Goal: Check status: Check status

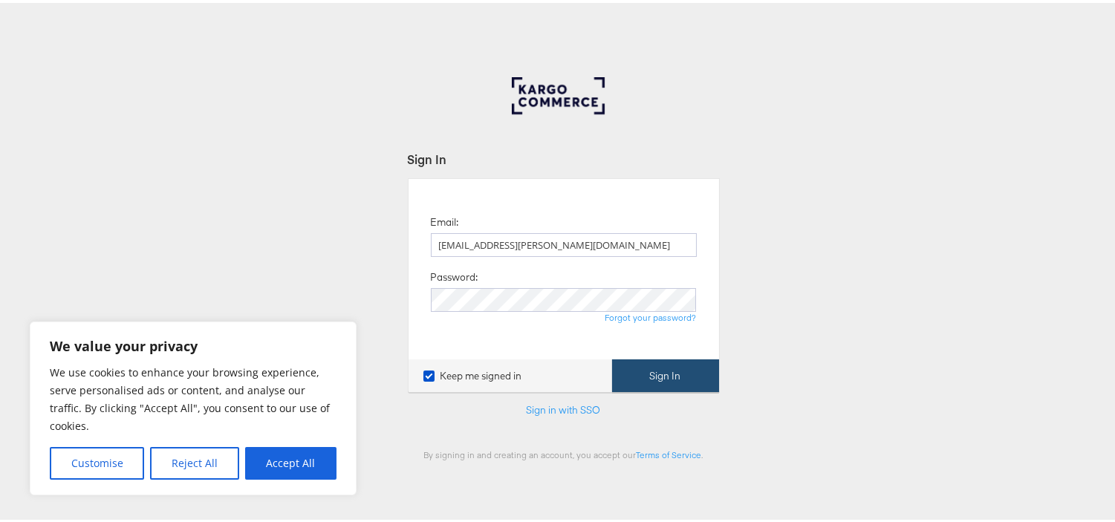
click at [649, 371] on button "Sign In" at bounding box center [665, 373] width 107 height 33
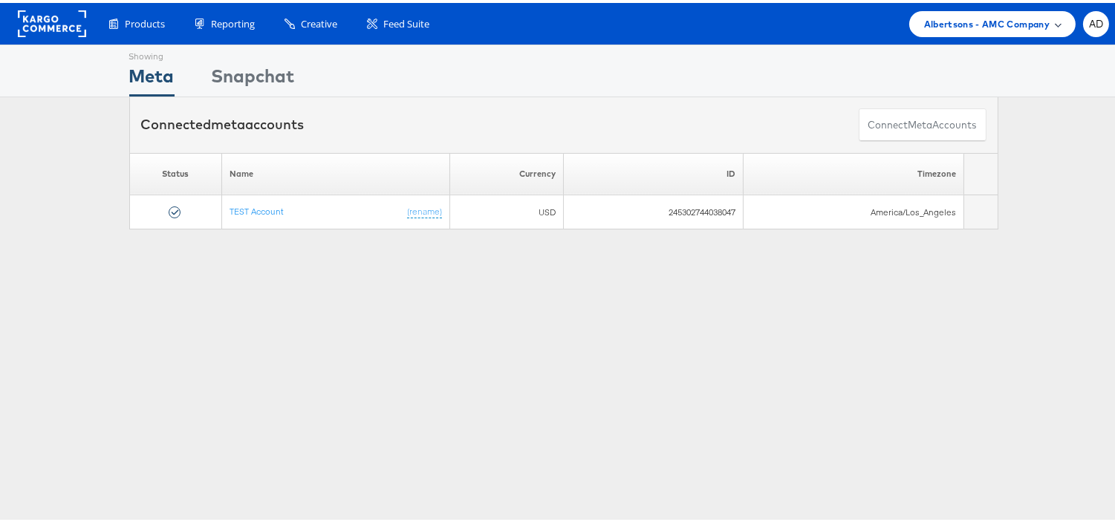
click at [958, 8] on div "Albertsons - AMC Company" at bounding box center [992, 21] width 166 height 26
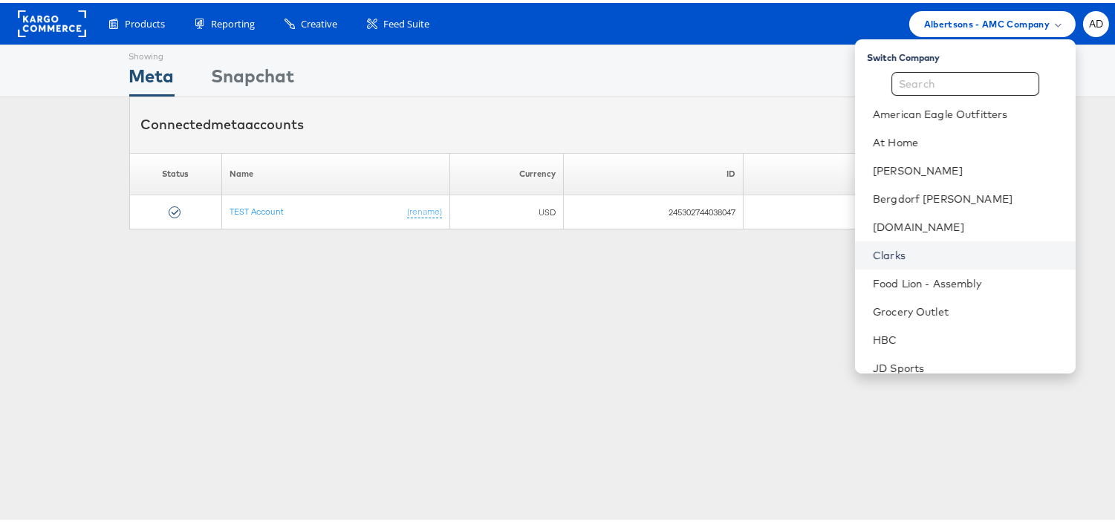
click at [873, 247] on link "Clarks" at bounding box center [968, 252] width 191 height 15
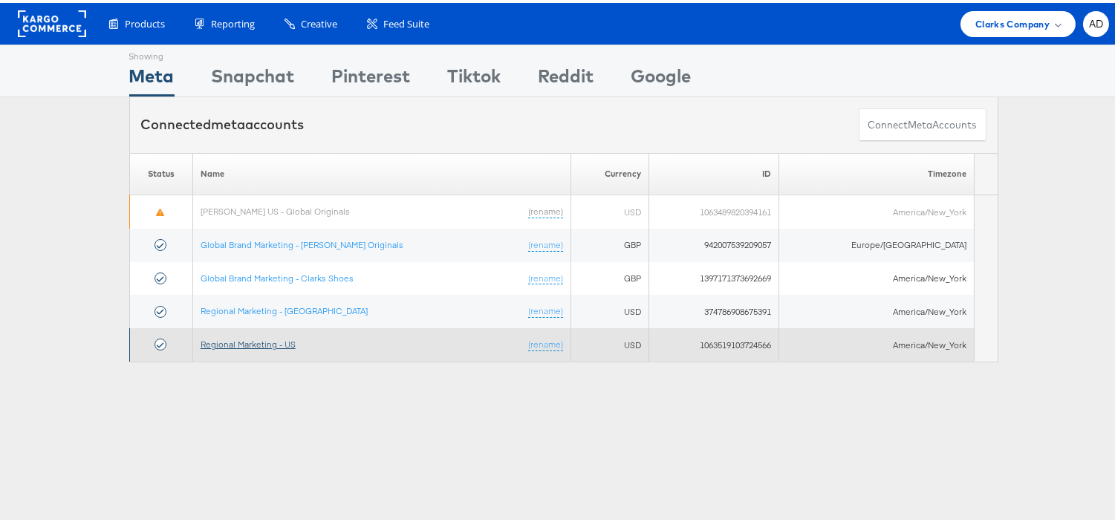
click at [254, 344] on link "Regional Marketing - US" at bounding box center [248, 341] width 95 height 11
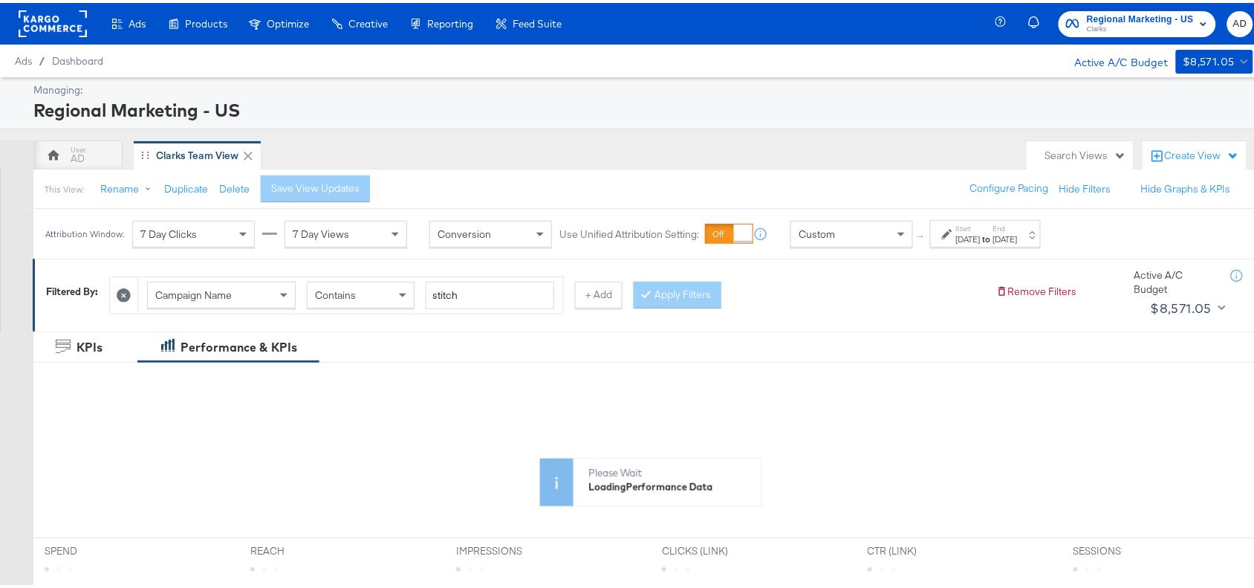
click at [1018, 236] on div "[DATE]" at bounding box center [1005, 236] width 25 height 12
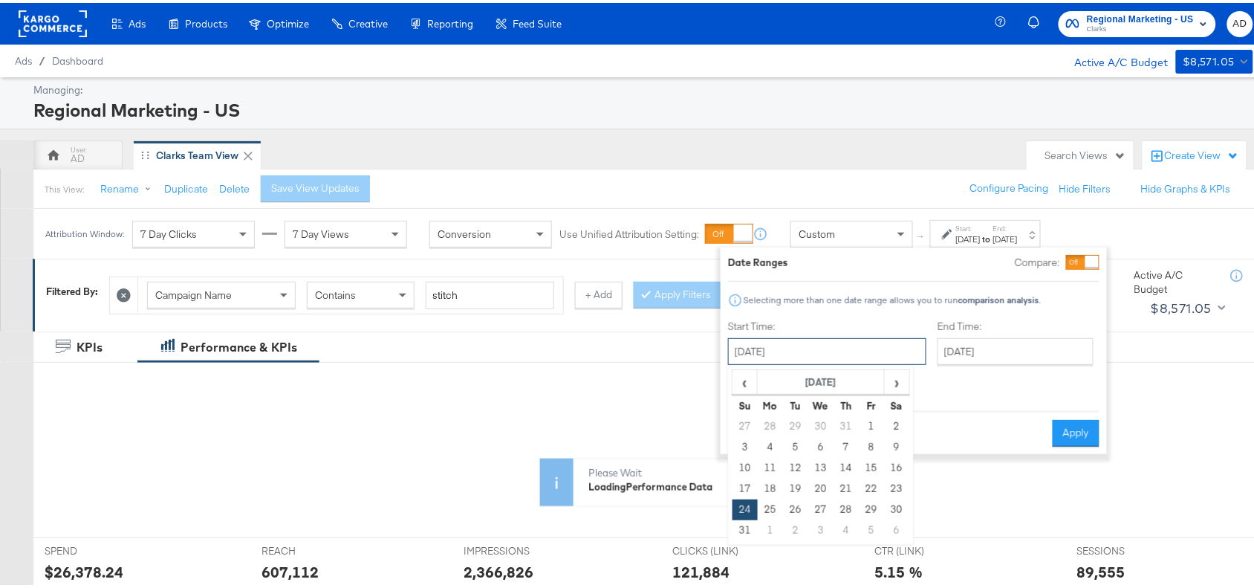
click at [822, 349] on input "August 24th 2025" at bounding box center [827, 348] width 198 height 27
click at [897, 380] on span "›" at bounding box center [896, 379] width 23 height 22
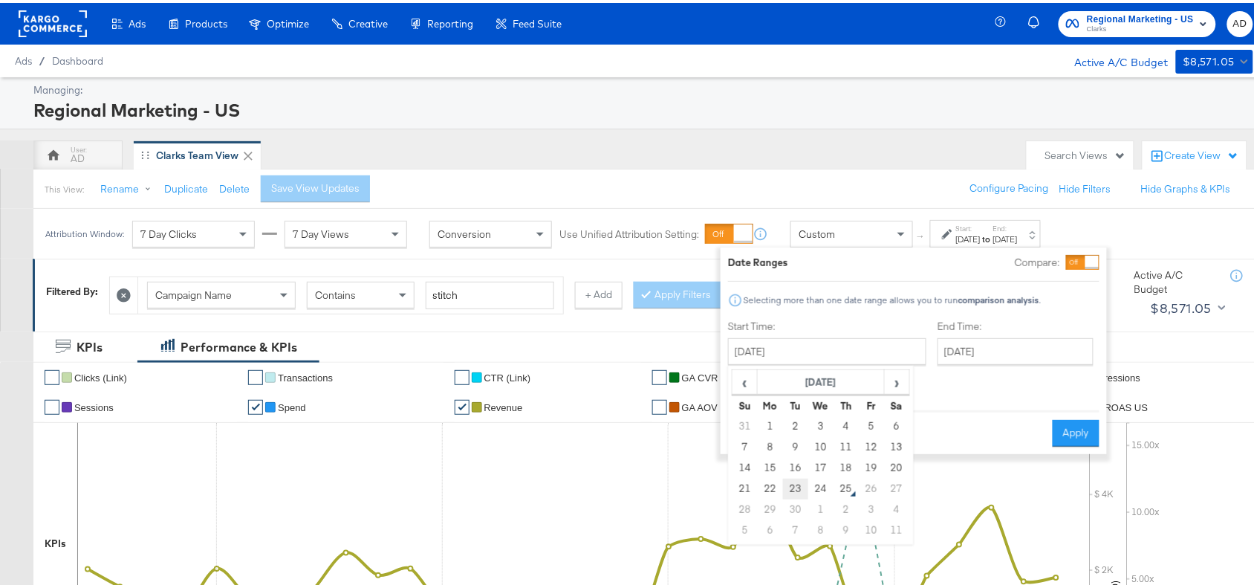
click at [793, 487] on td "23" at bounding box center [795, 485] width 25 height 21
type input "[DATE]"
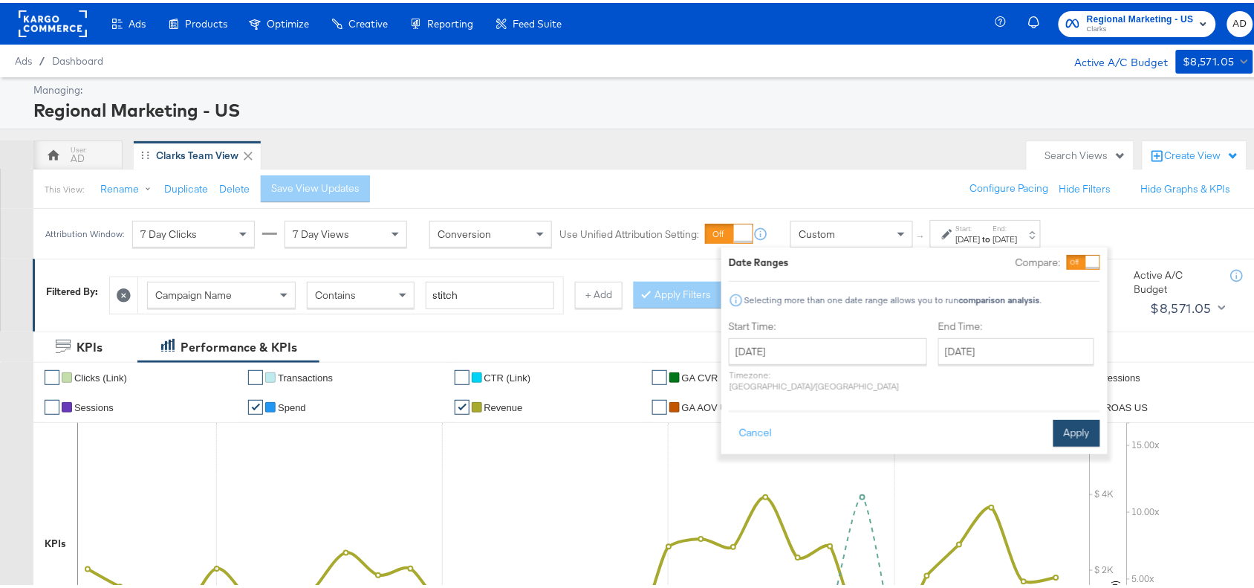
click at [1067, 407] on div "Cancel Apply" at bounding box center [914, 425] width 371 height 36
click at [1072, 417] on button "Apply" at bounding box center [1076, 430] width 47 height 27
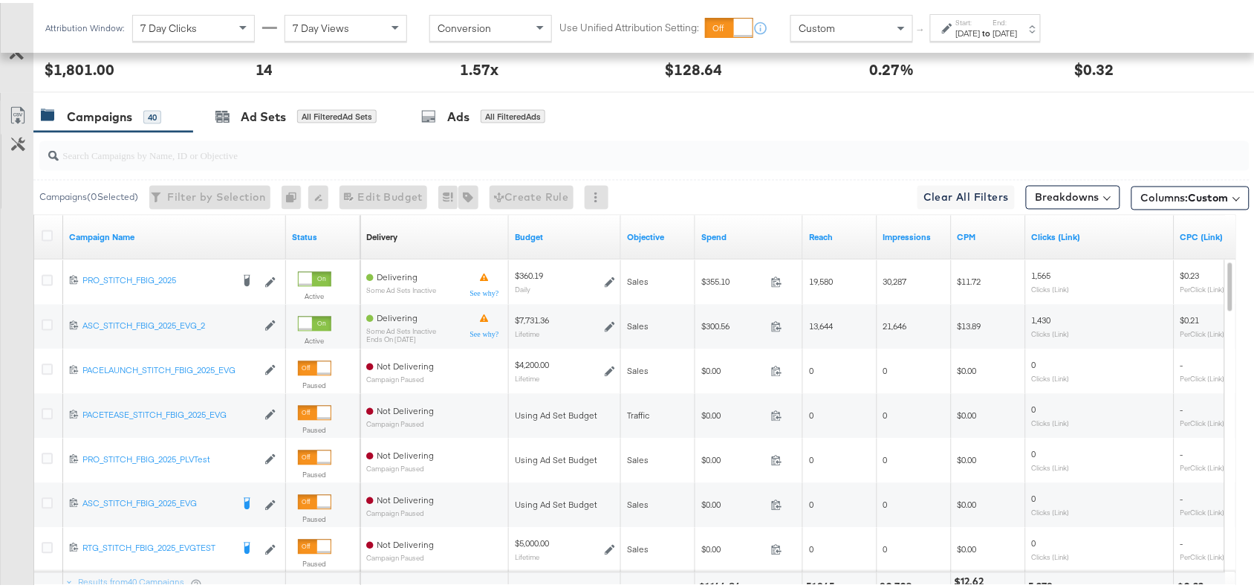
scroll to position [706, 0]
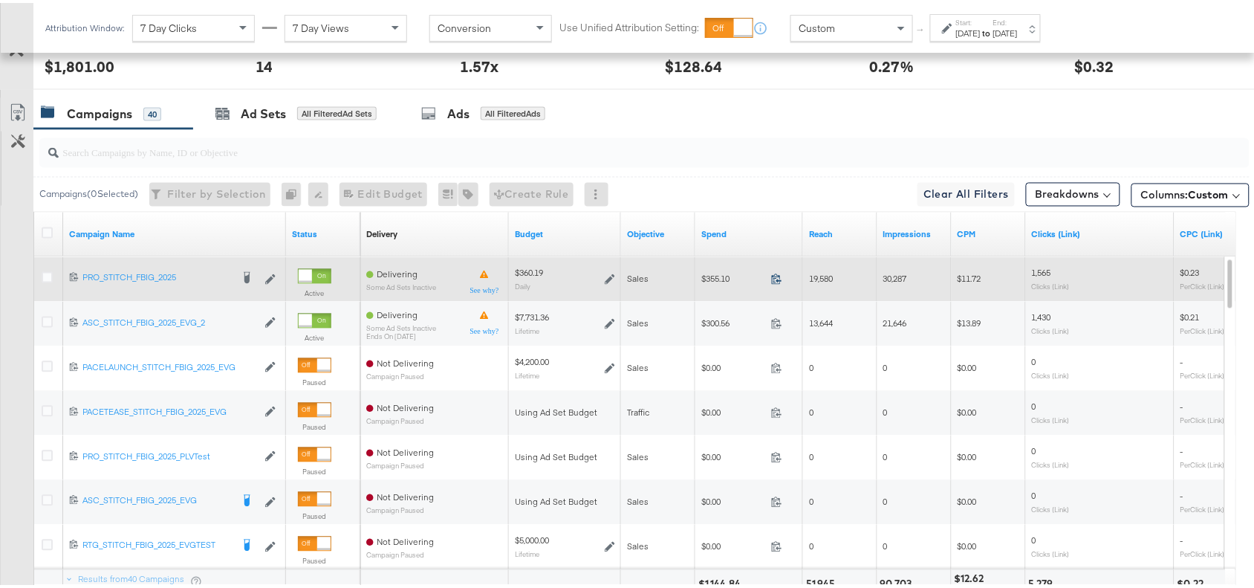
click at [777, 280] on icon at bounding box center [776, 275] width 11 height 11
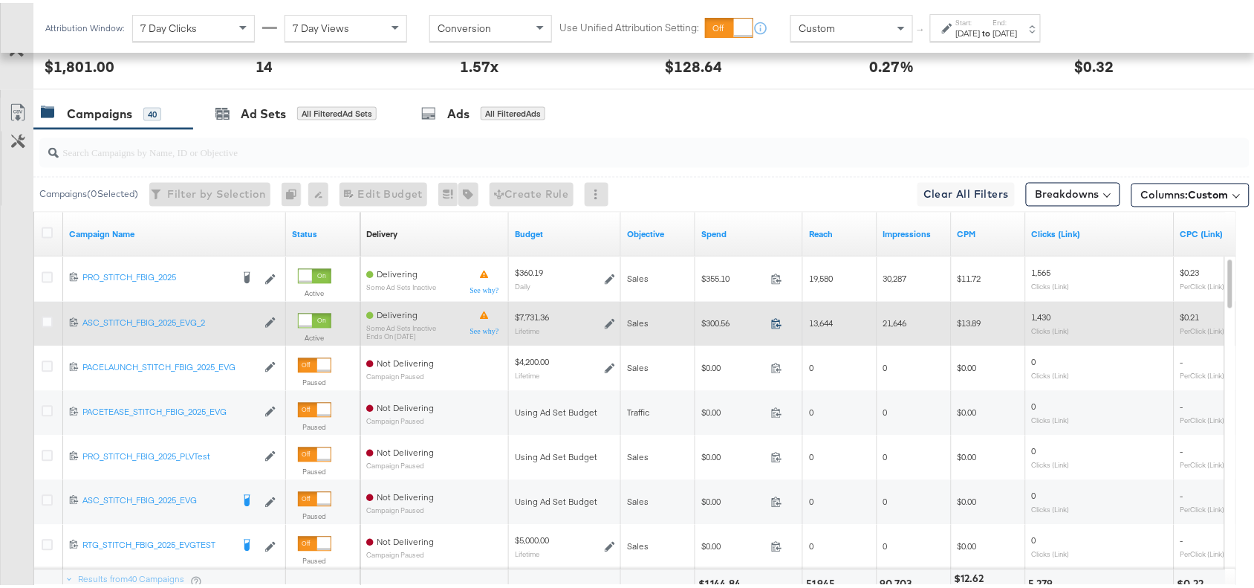
click at [776, 325] on icon at bounding box center [776, 320] width 11 height 11
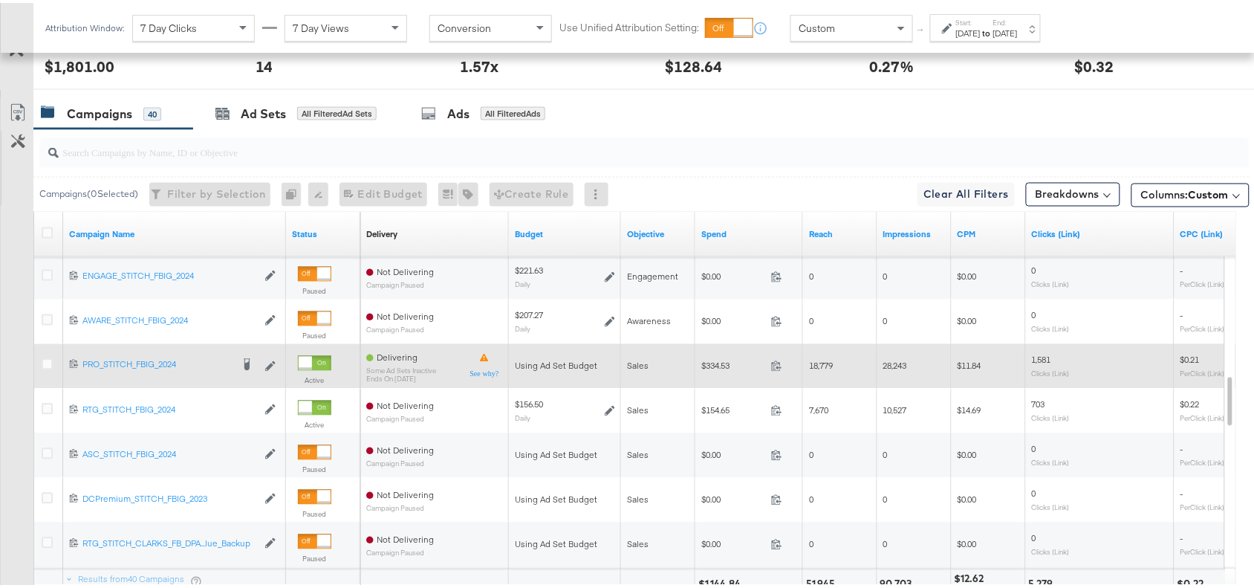
click at [773, 370] on span at bounding box center [781, 364] width 32 height 11
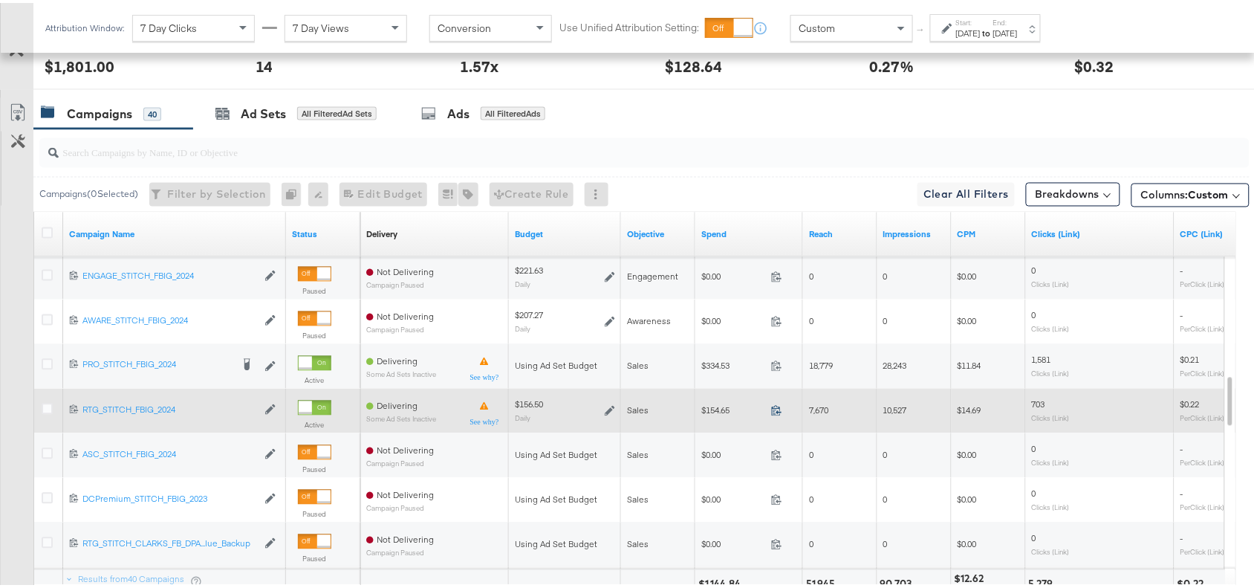
click at [774, 407] on icon at bounding box center [776, 407] width 11 height 11
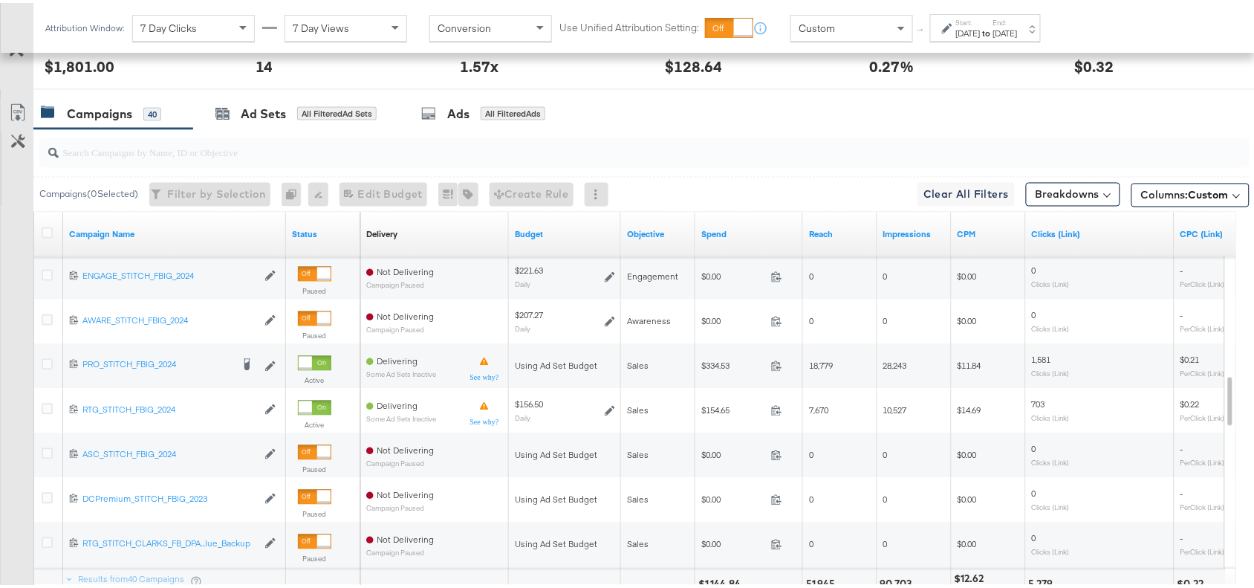
click at [1018, 28] on div "[DATE]" at bounding box center [1005, 31] width 25 height 12
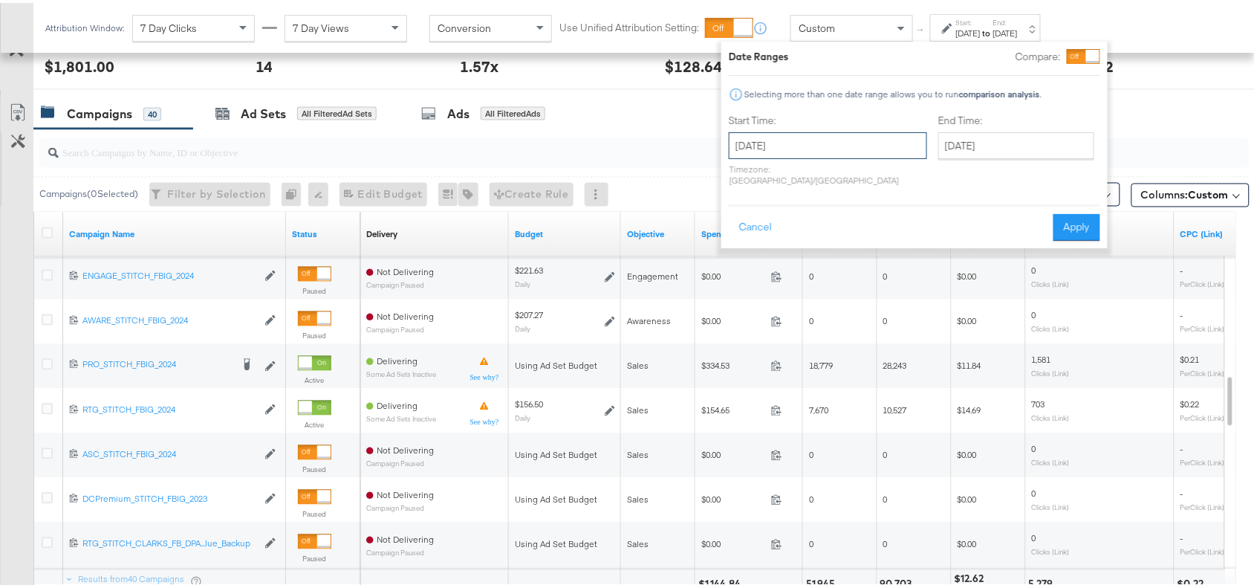
click at [862, 140] on input "[DATE]" at bounding box center [828, 142] width 198 height 27
click at [821, 276] on td "24" at bounding box center [821, 280] width 25 height 21
type input "[DATE]"
click at [1084, 212] on button "Apply" at bounding box center [1075, 224] width 47 height 27
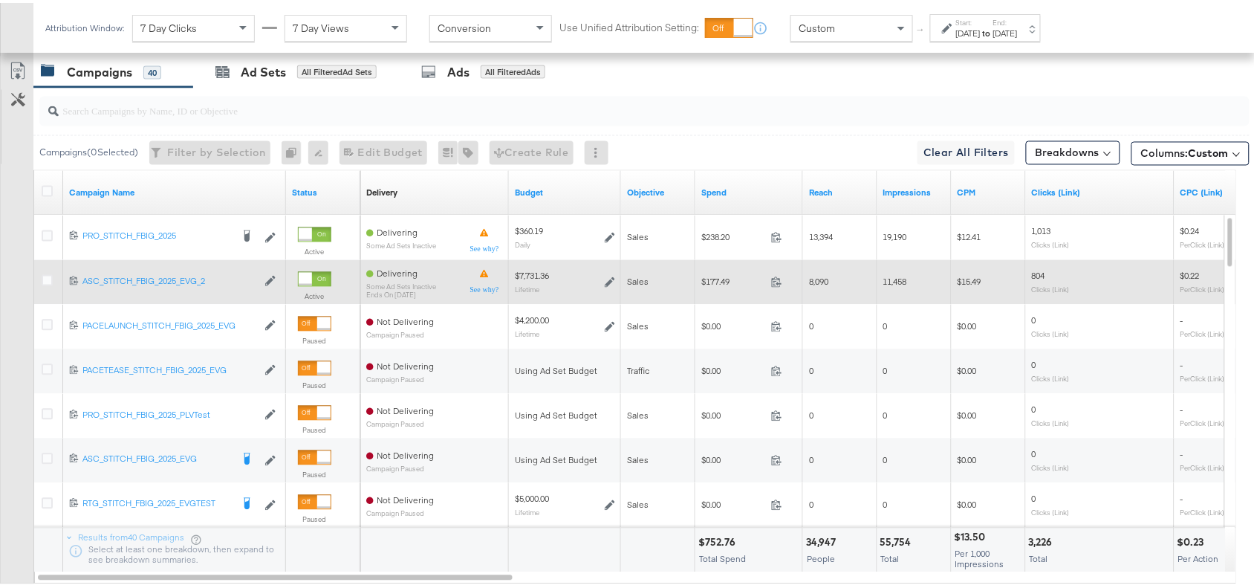
scroll to position [751, 0]
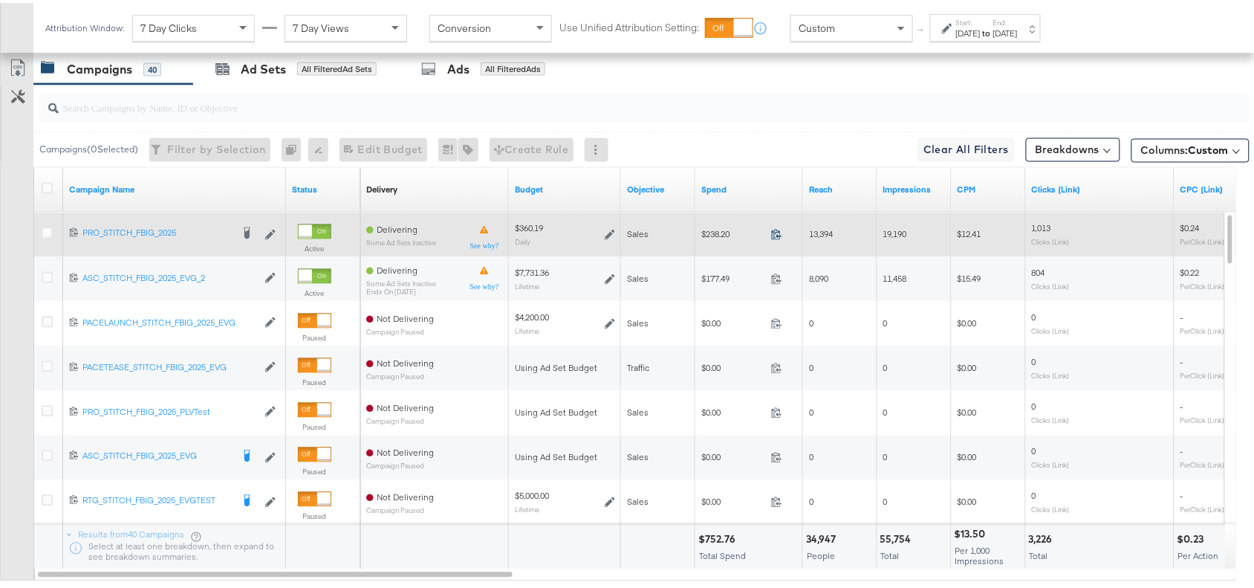
click at [774, 235] on icon at bounding box center [776, 231] width 11 height 11
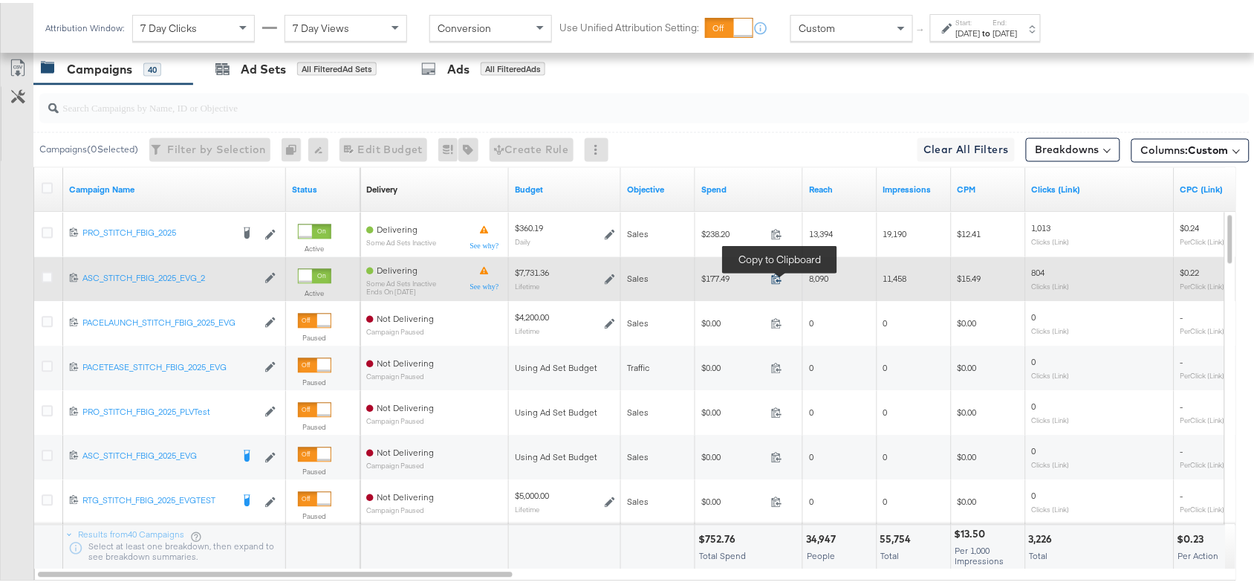
click at [781, 277] on icon at bounding box center [776, 275] width 11 height 11
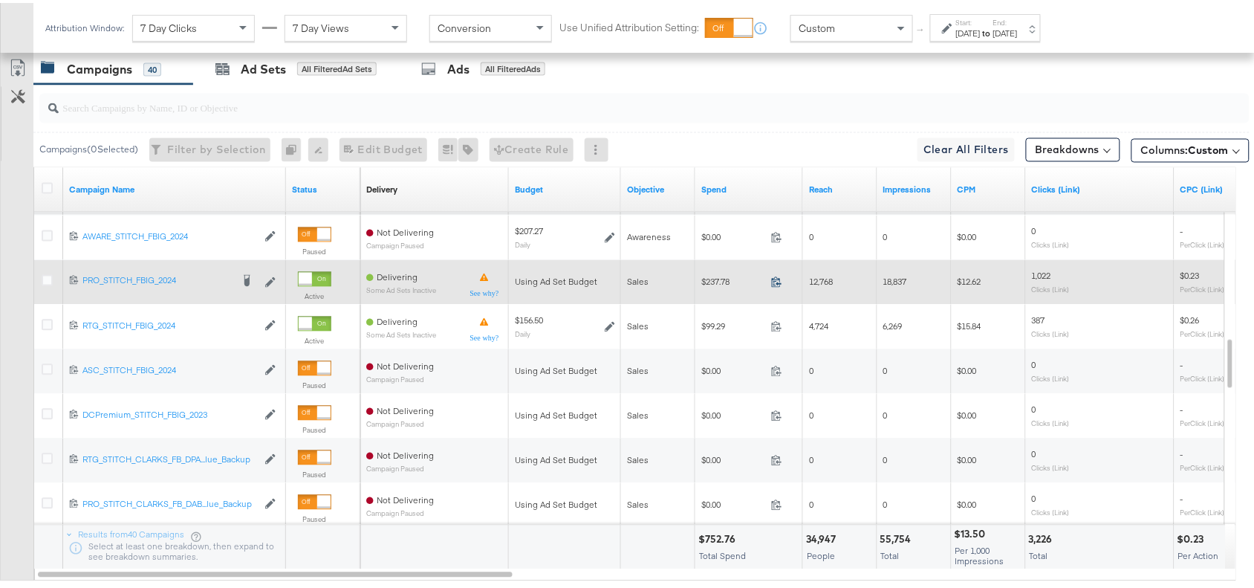
click at [770, 279] on span at bounding box center [781, 281] width 32 height 11
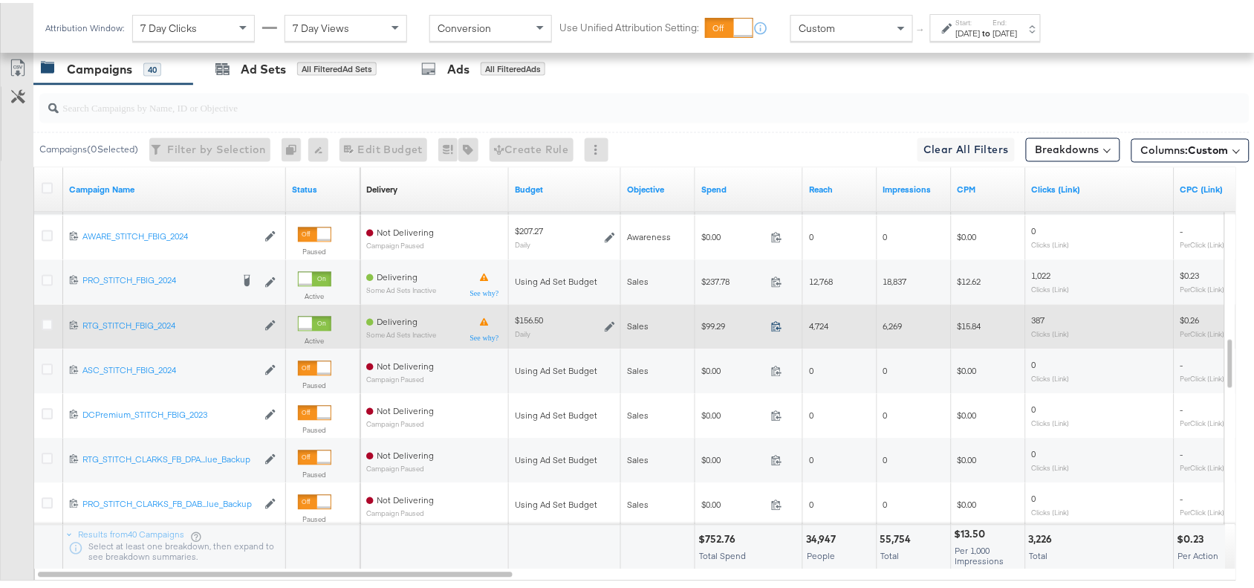
click at [776, 319] on div "99.29" at bounding box center [781, 325] width 32 height 14
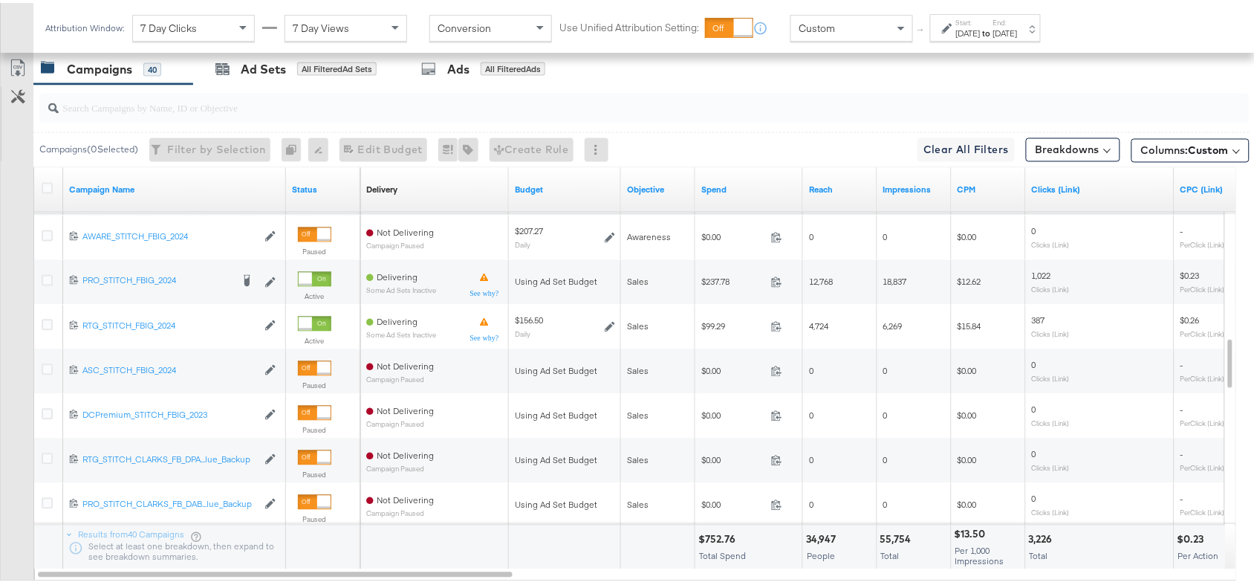
scroll to position [0, 0]
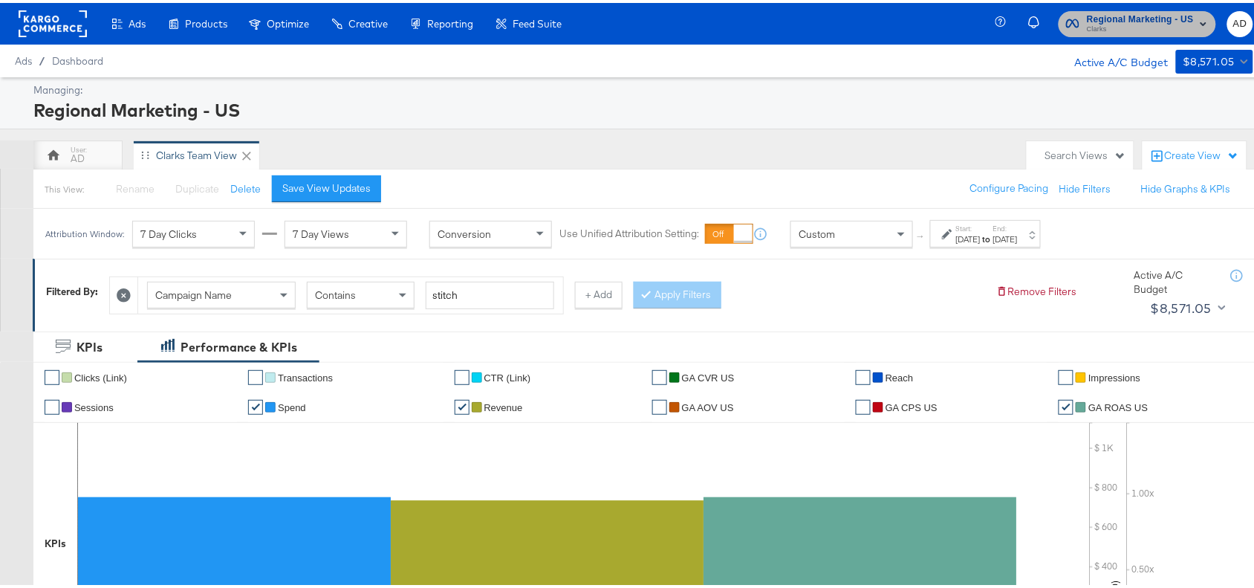
click at [1141, 21] on span "Clarks" at bounding box center [1140, 27] width 107 height 12
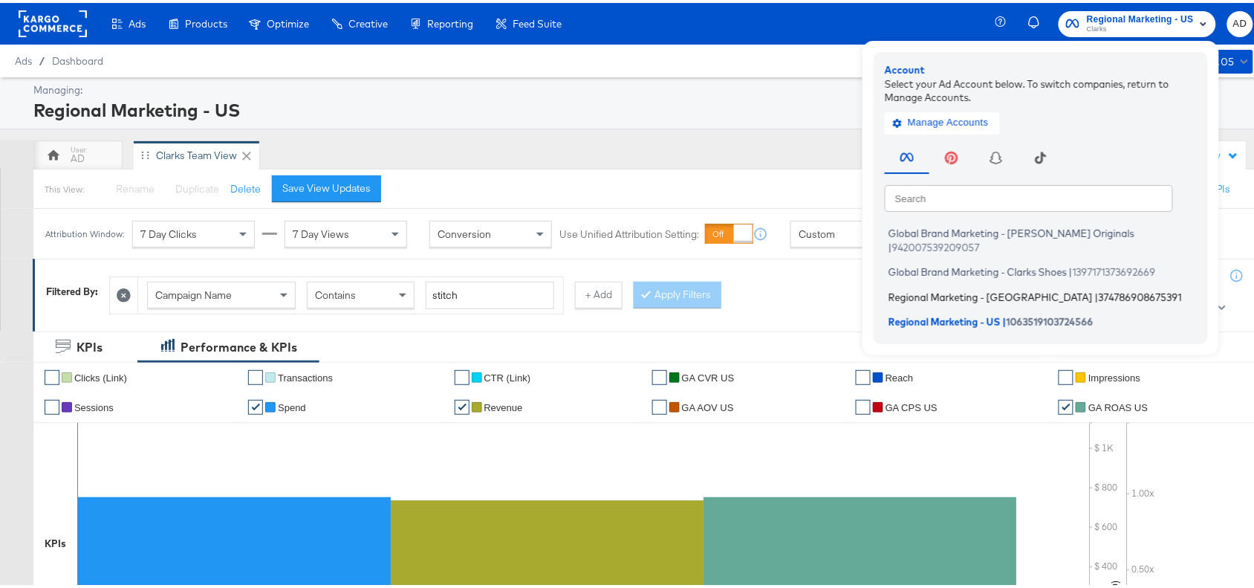
click at [922, 287] on span "Regional Marketing - CA" at bounding box center [990, 293] width 204 height 12
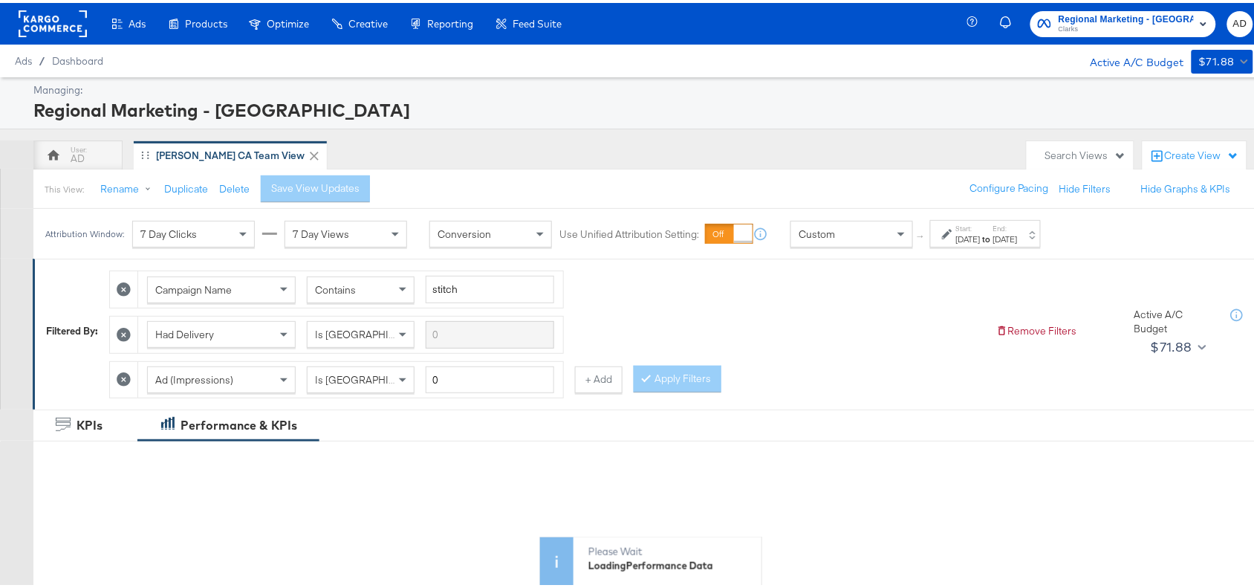
click at [980, 232] on div "[DATE]" at bounding box center [968, 236] width 25 height 12
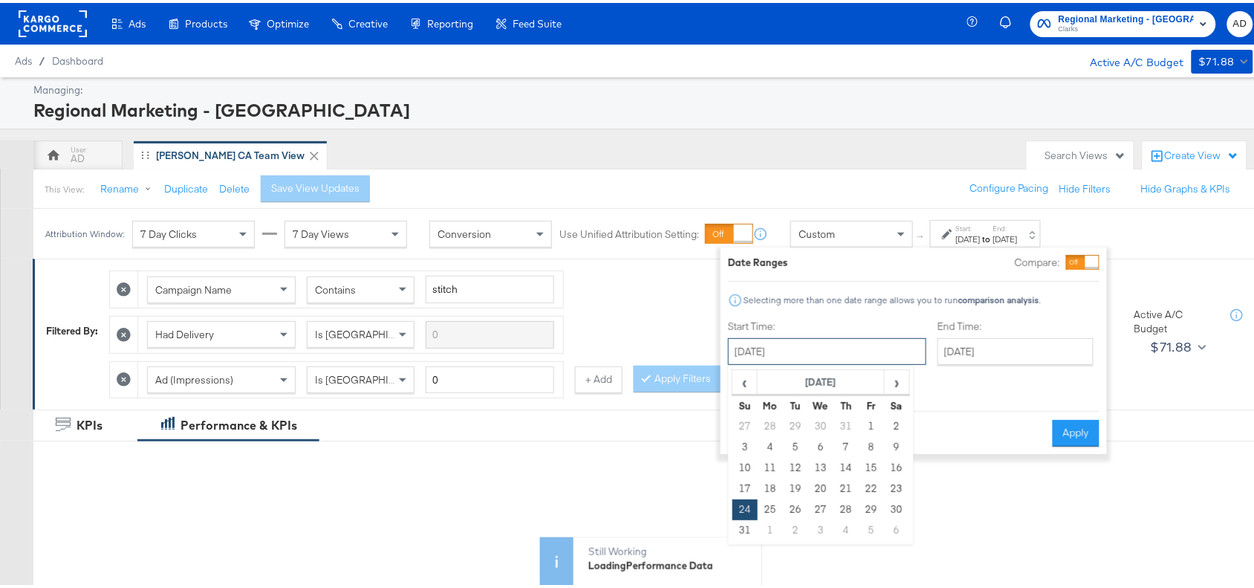
click at [852, 348] on input "August 24th 2025" at bounding box center [827, 348] width 198 height 27
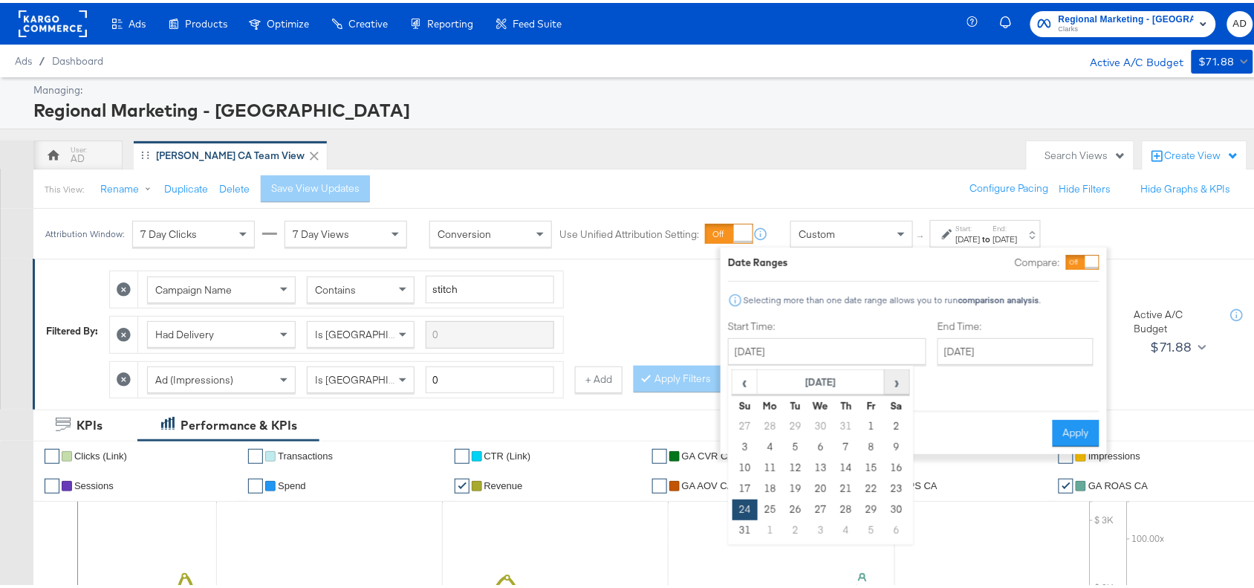
click at [893, 383] on span "›" at bounding box center [896, 379] width 23 height 22
click at [797, 487] on td "23" at bounding box center [795, 485] width 25 height 21
type input "[DATE]"
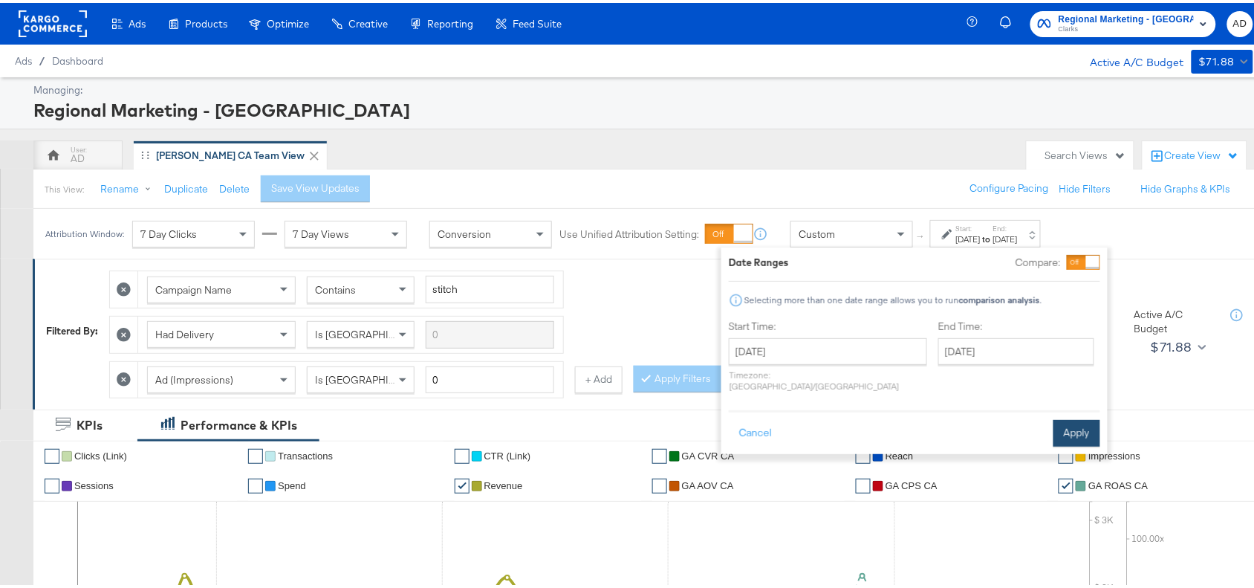
click at [1064, 421] on button "Apply" at bounding box center [1076, 430] width 47 height 27
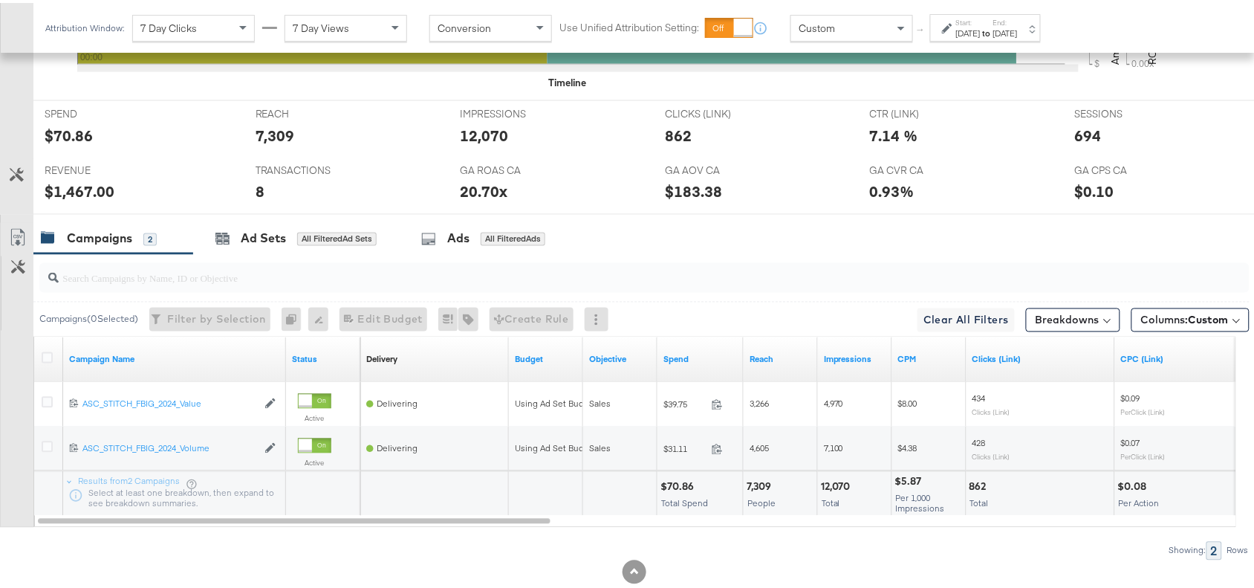
scroll to position [698, 0]
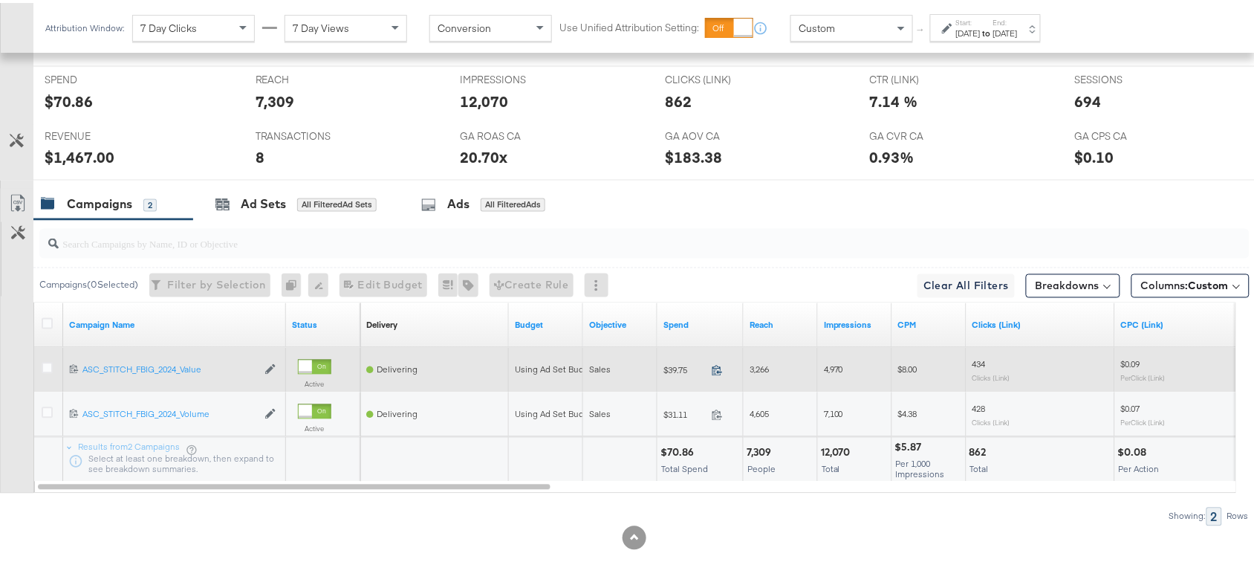
click at [715, 362] on icon at bounding box center [717, 367] width 11 height 11
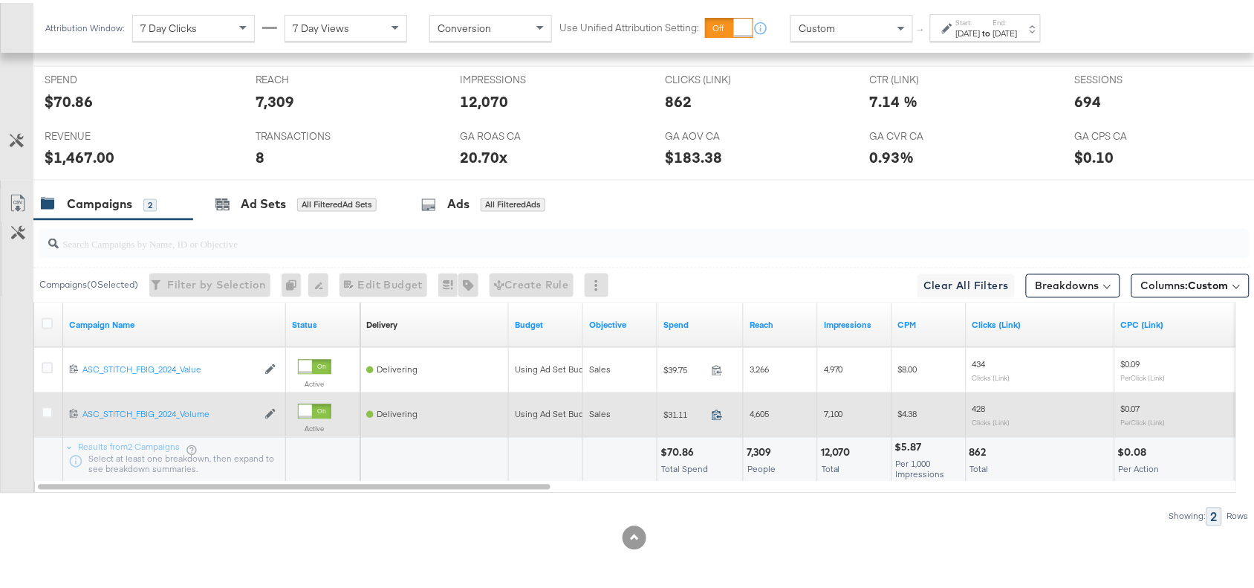
click at [717, 413] on icon at bounding box center [717, 411] width 11 height 11
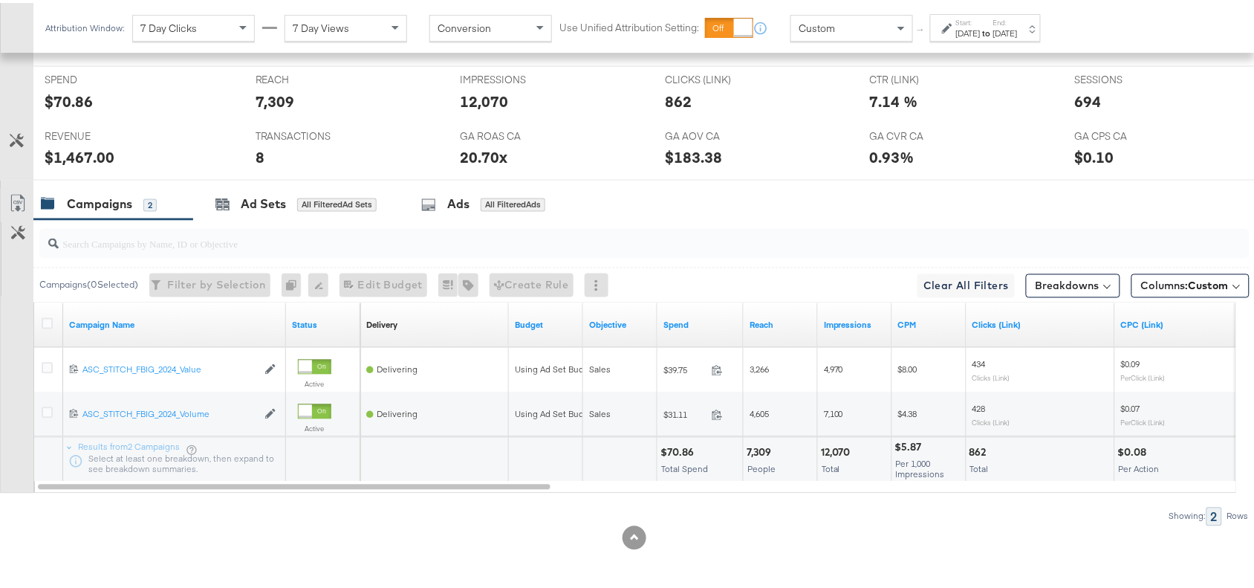
click at [1018, 27] on div "[DATE]" at bounding box center [1005, 31] width 25 height 12
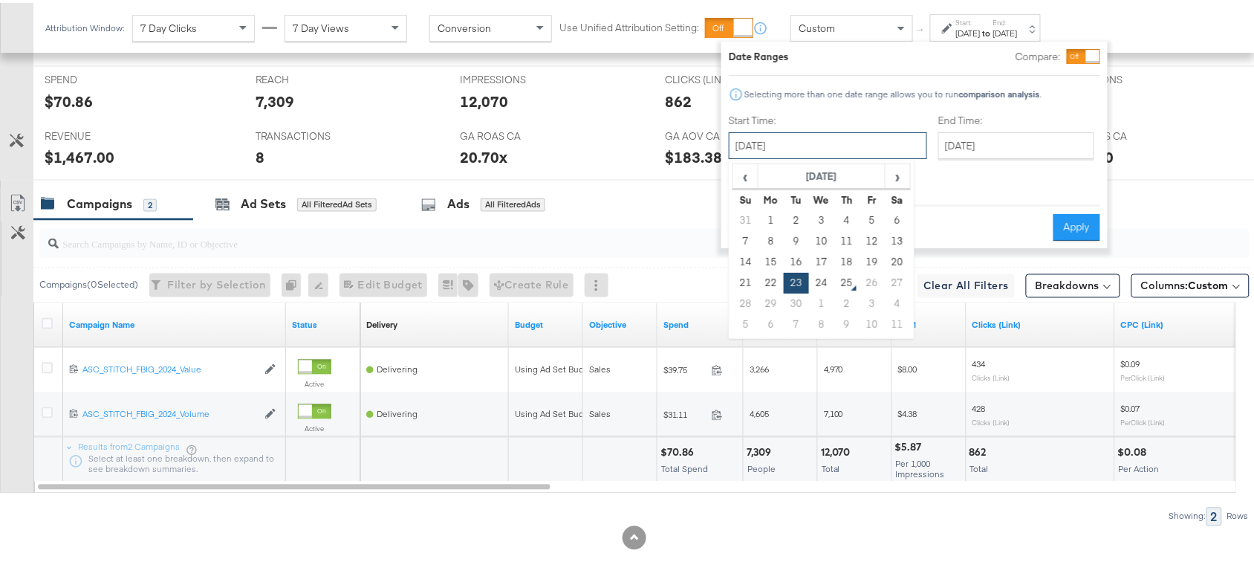
click at [818, 139] on input "[DATE]" at bounding box center [828, 142] width 198 height 27
click at [825, 282] on td "24" at bounding box center [821, 280] width 25 height 21
type input "[DATE]"
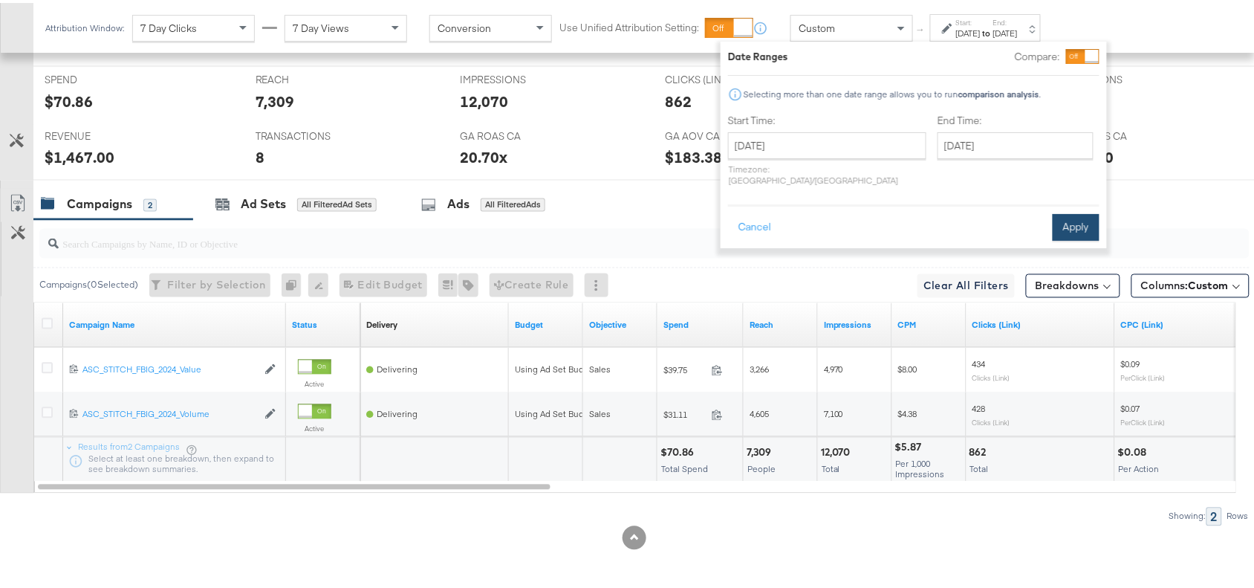
click at [1077, 211] on button "Apply" at bounding box center [1075, 224] width 47 height 27
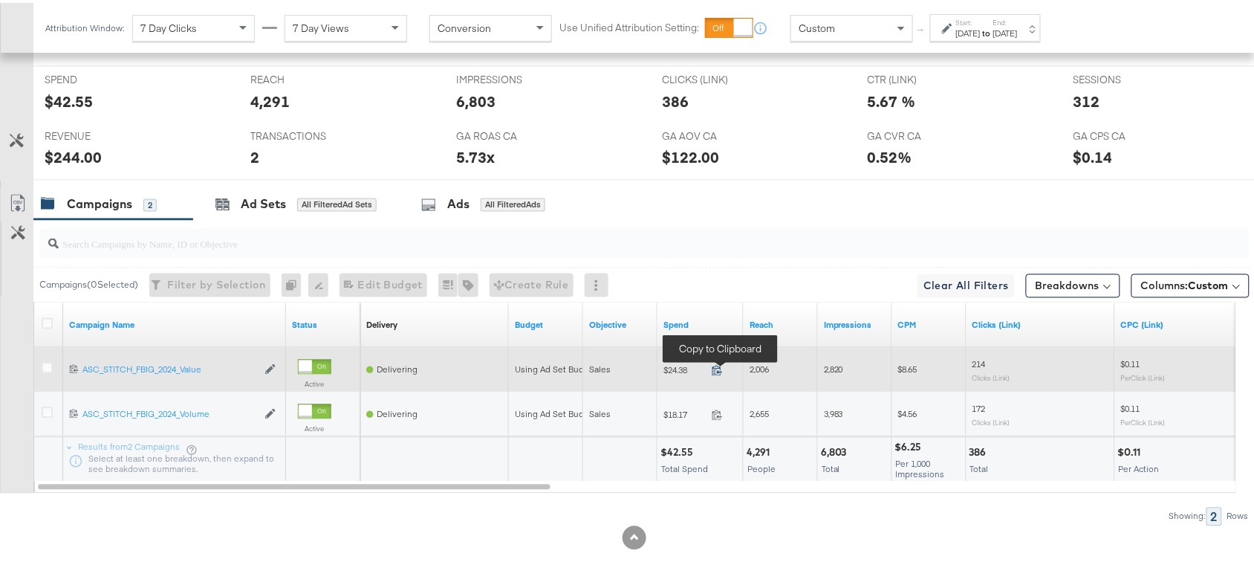
click at [715, 365] on icon at bounding box center [717, 367] width 11 height 11
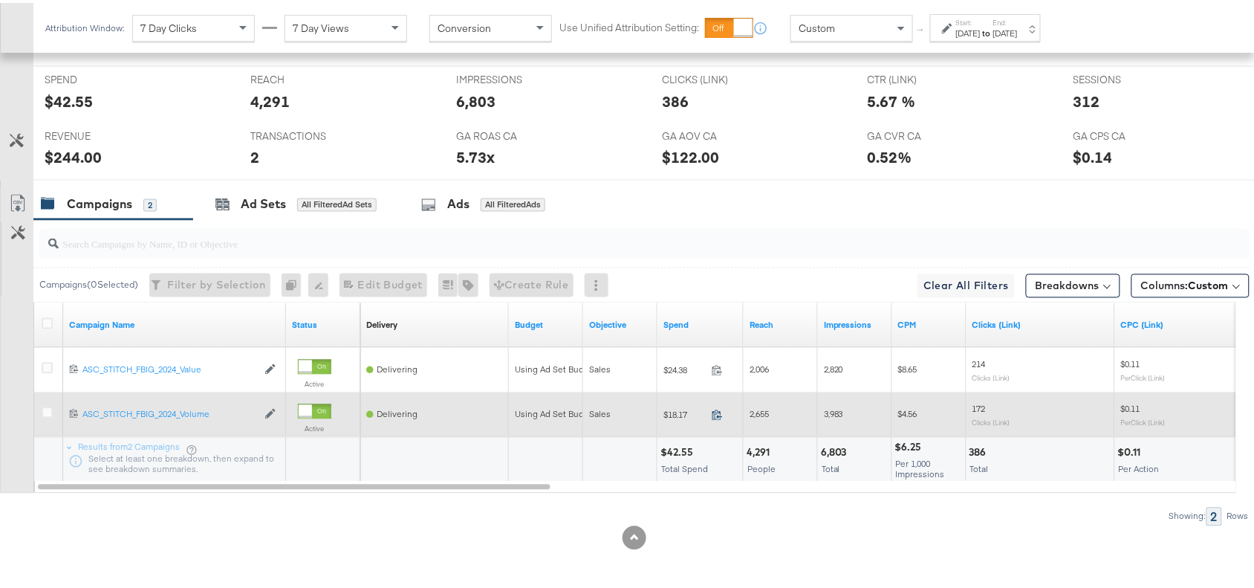
click at [721, 413] on icon at bounding box center [717, 411] width 11 height 11
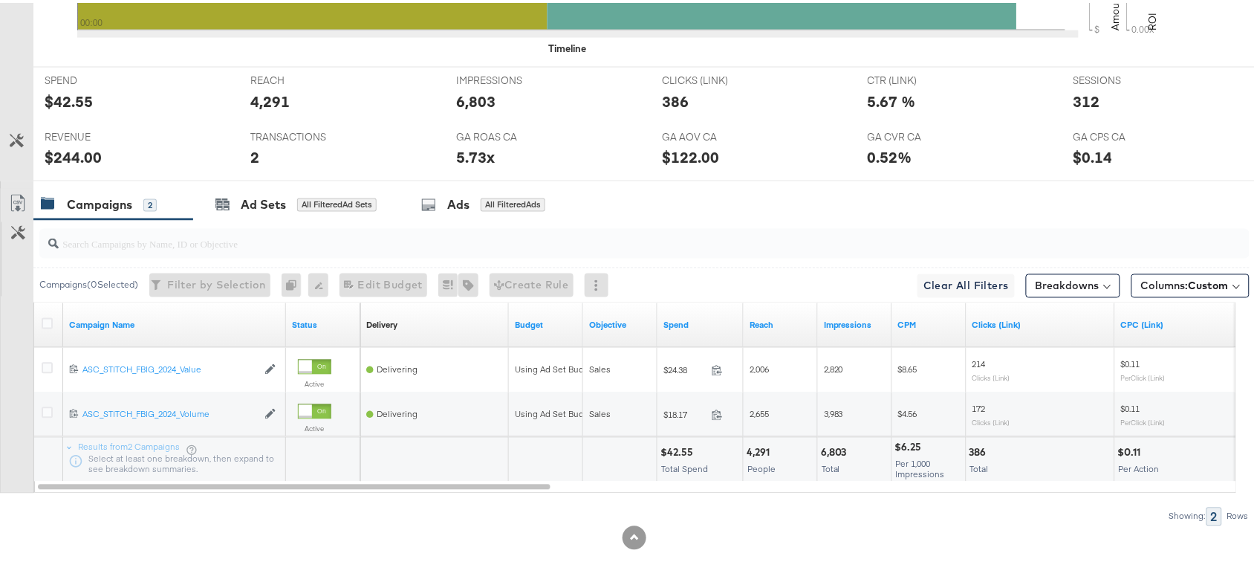
scroll to position [0, 0]
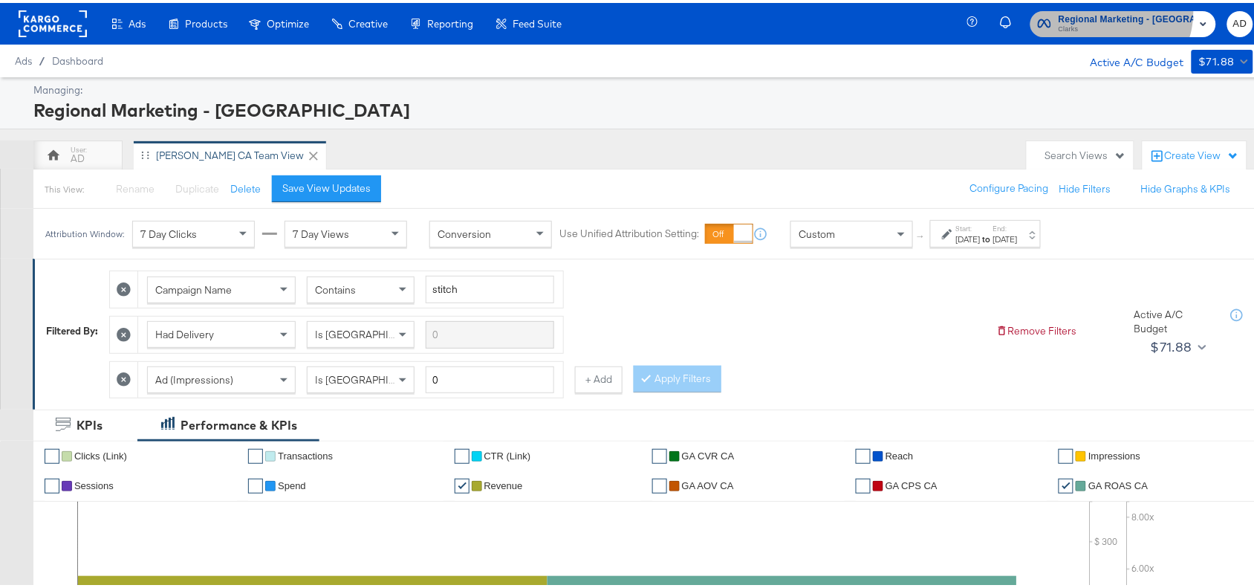
click at [1124, 9] on span "Regional Marketing - [GEOGRAPHIC_DATA]" at bounding box center [1125, 17] width 135 height 16
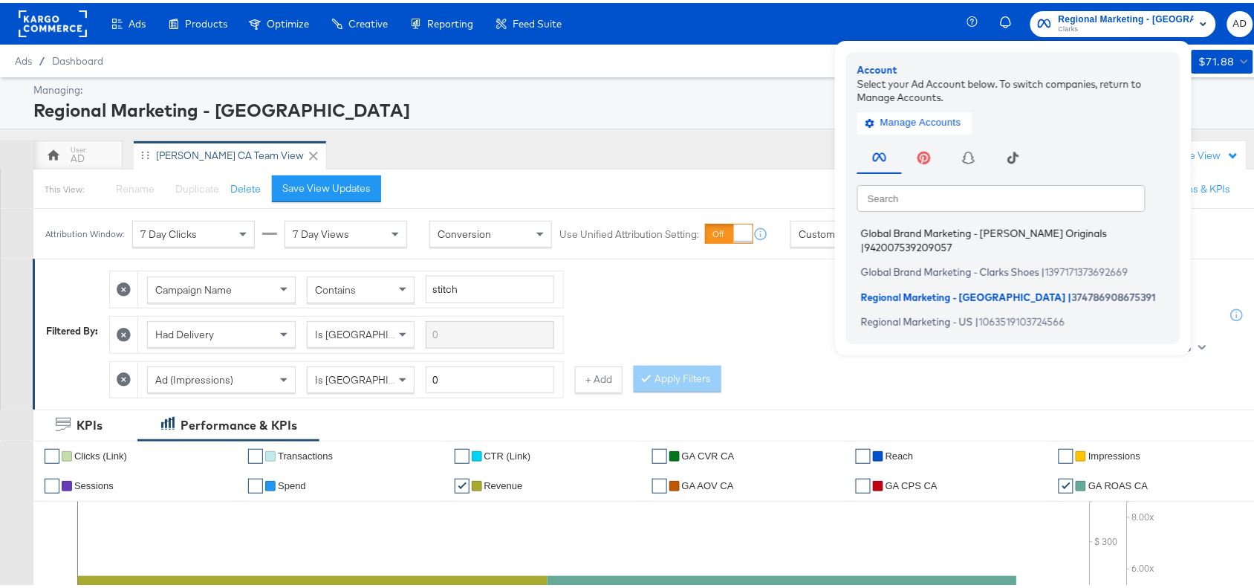
click at [955, 231] on span "Global Brand Marketing - [PERSON_NAME] Originals" at bounding box center [984, 230] width 246 height 12
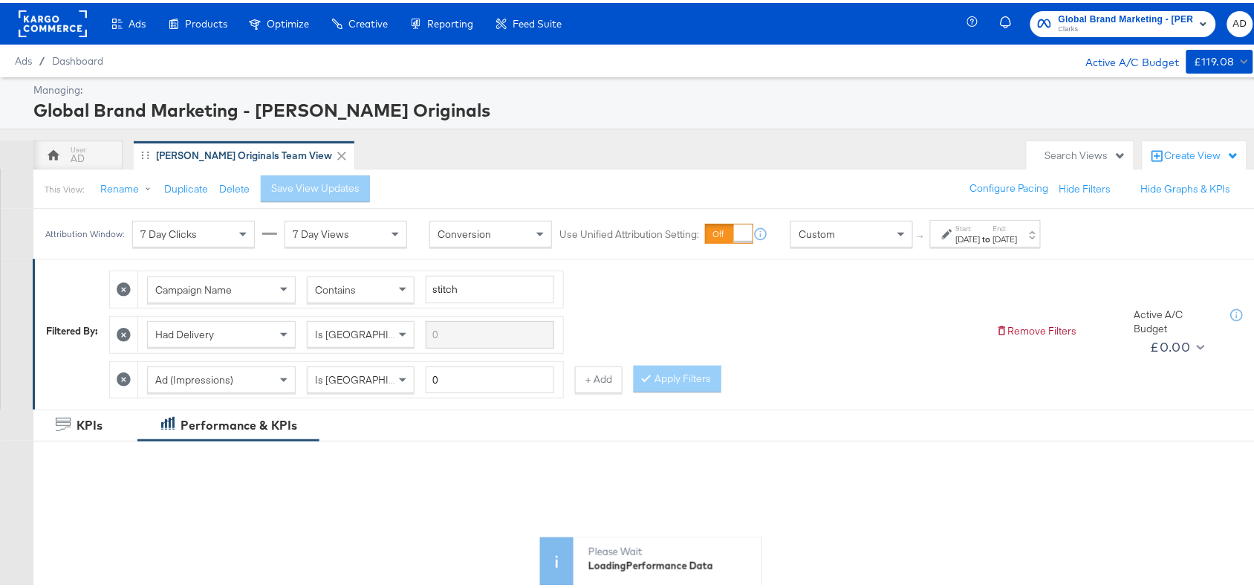
click at [980, 238] on div "[DATE]" at bounding box center [968, 236] width 25 height 12
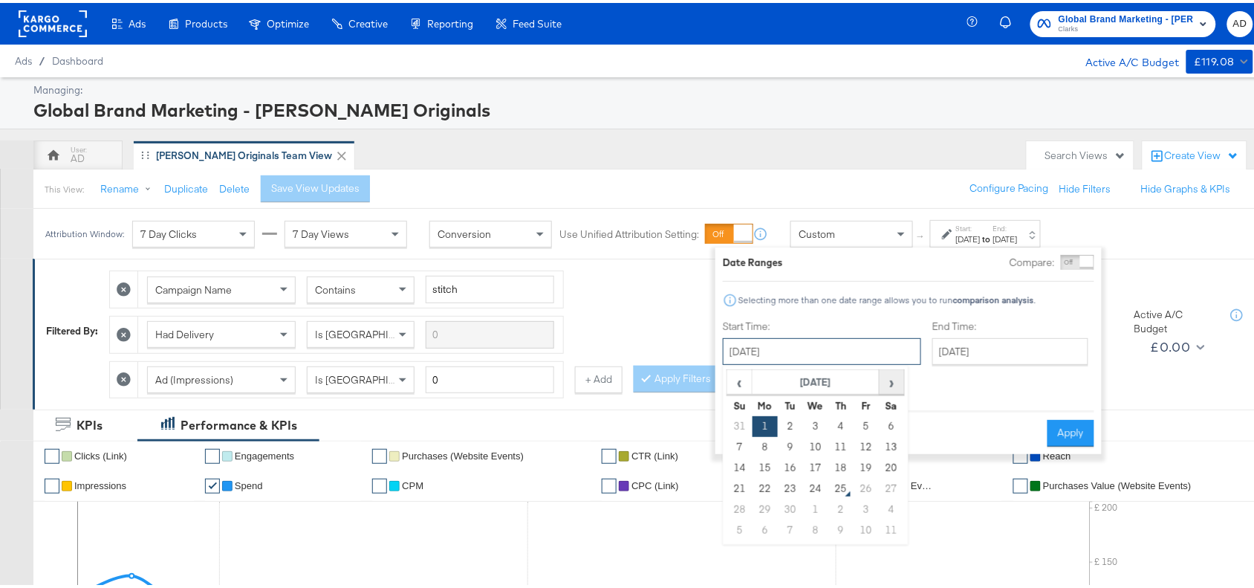
drag, startPoint x: 826, startPoint y: 350, endPoint x: 897, endPoint y: 388, distance: 80.7
click at [897, 362] on div "[DATE] ‹ [DATE] › Su Mo Tu We Th Fr Sa 31 1 2 3 4 5 6 7 8 9 10 11 12 13 14 15 1…" at bounding box center [822, 348] width 198 height 27
click at [897, 388] on span "›" at bounding box center [891, 379] width 23 height 22
click at [733, 377] on span "‹" at bounding box center [739, 379] width 23 height 22
click at [791, 487] on td "23" at bounding box center [790, 485] width 25 height 21
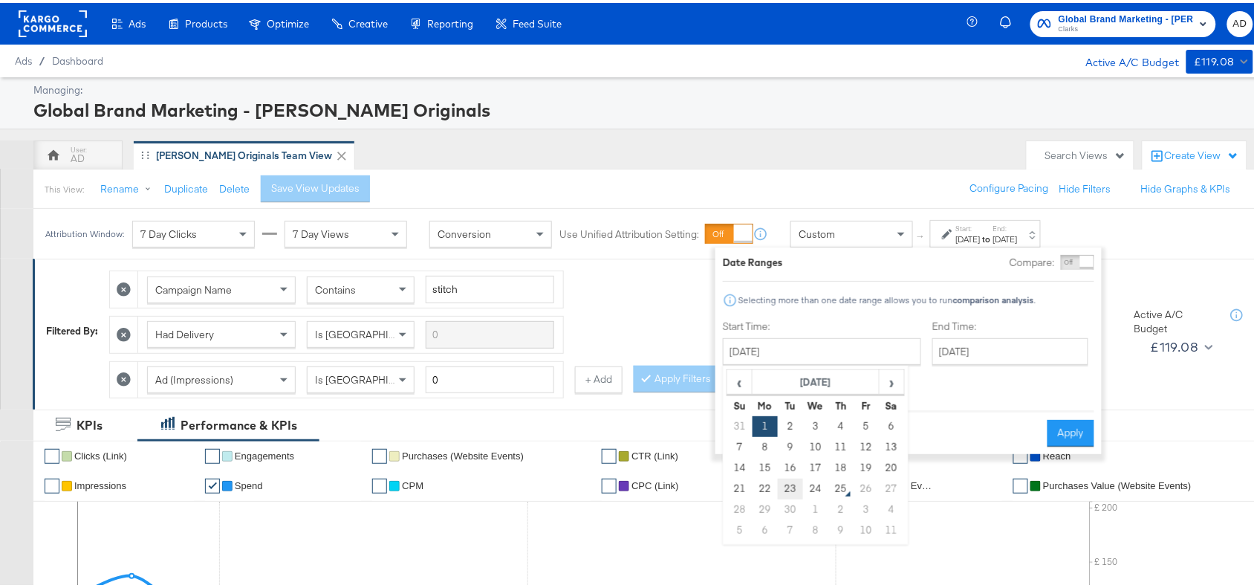
type input "September 23rd 2025"
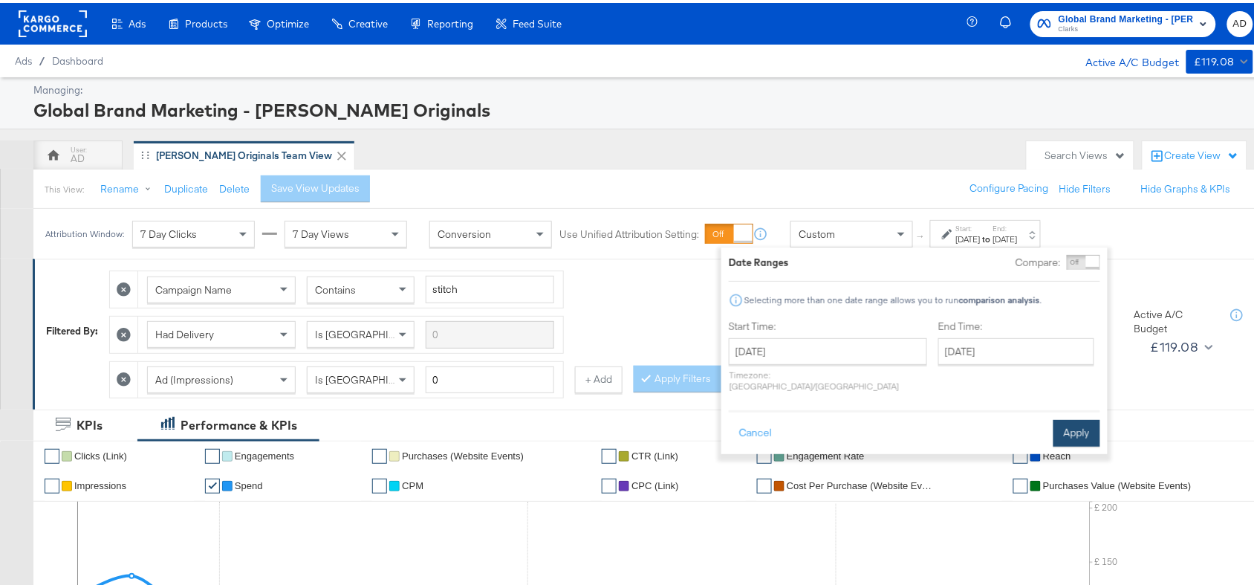
click at [1073, 417] on button "Apply" at bounding box center [1076, 430] width 47 height 27
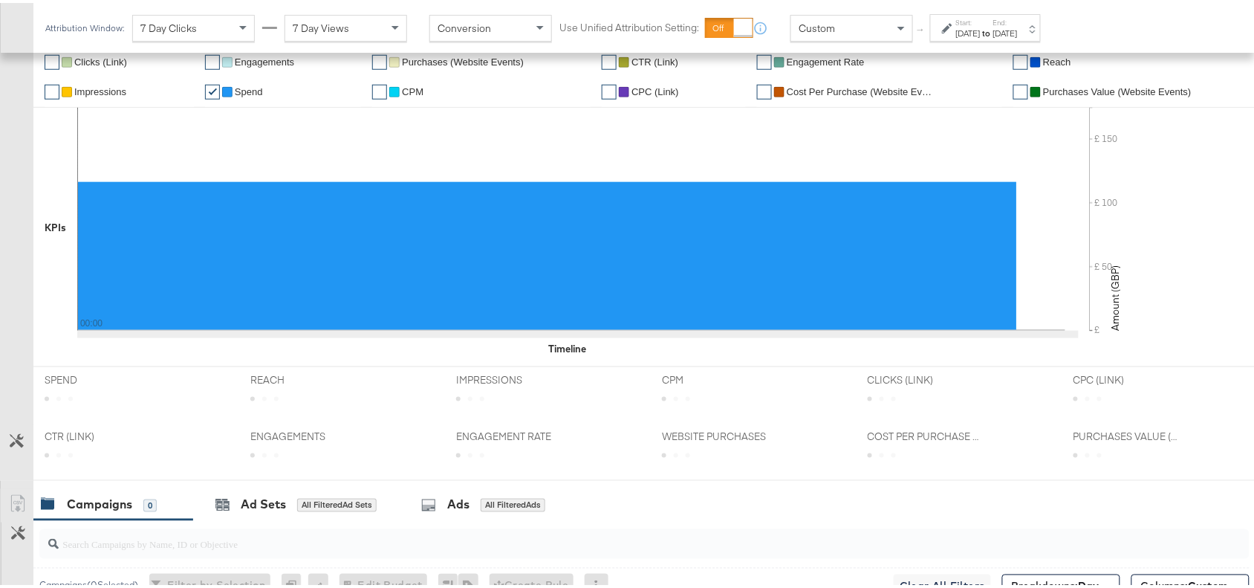
scroll to position [698, 0]
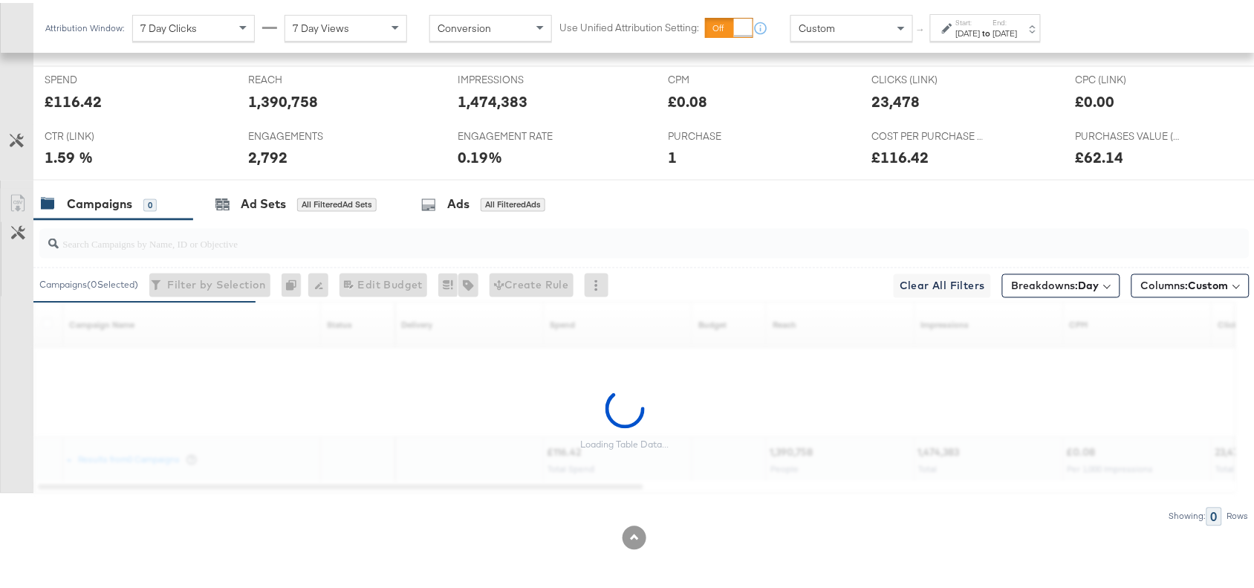
click at [72, 95] on div "£116.42" at bounding box center [73, 99] width 57 height 22
copy div "116.42"
click at [72, 95] on div "£116.42" at bounding box center [73, 99] width 57 height 22
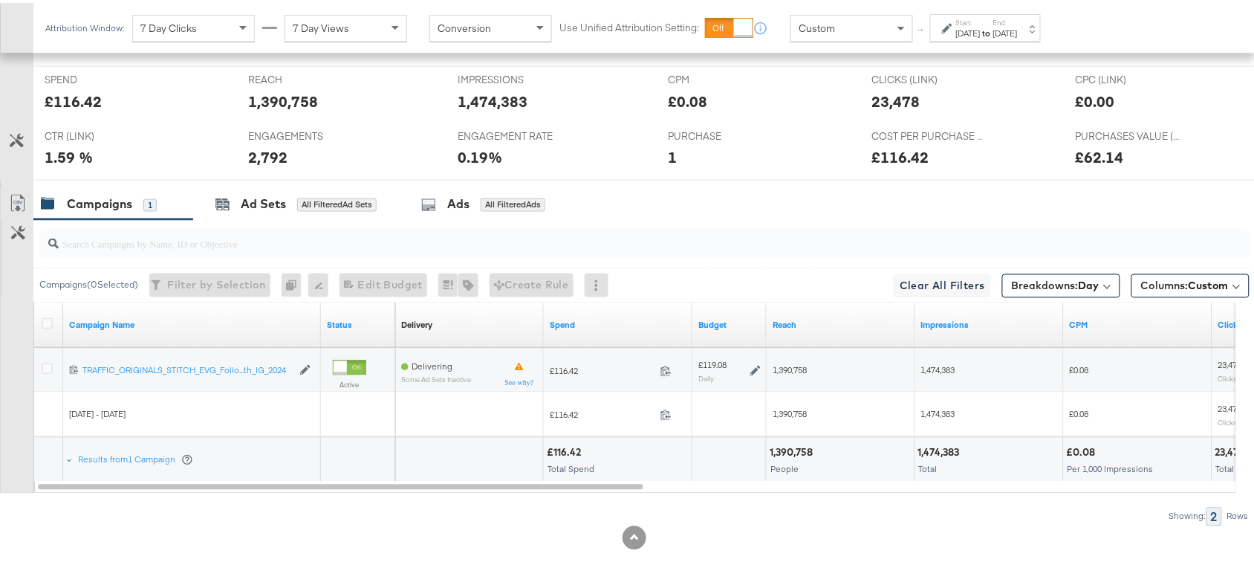
click at [980, 27] on div "[DATE]" at bounding box center [968, 31] width 25 height 12
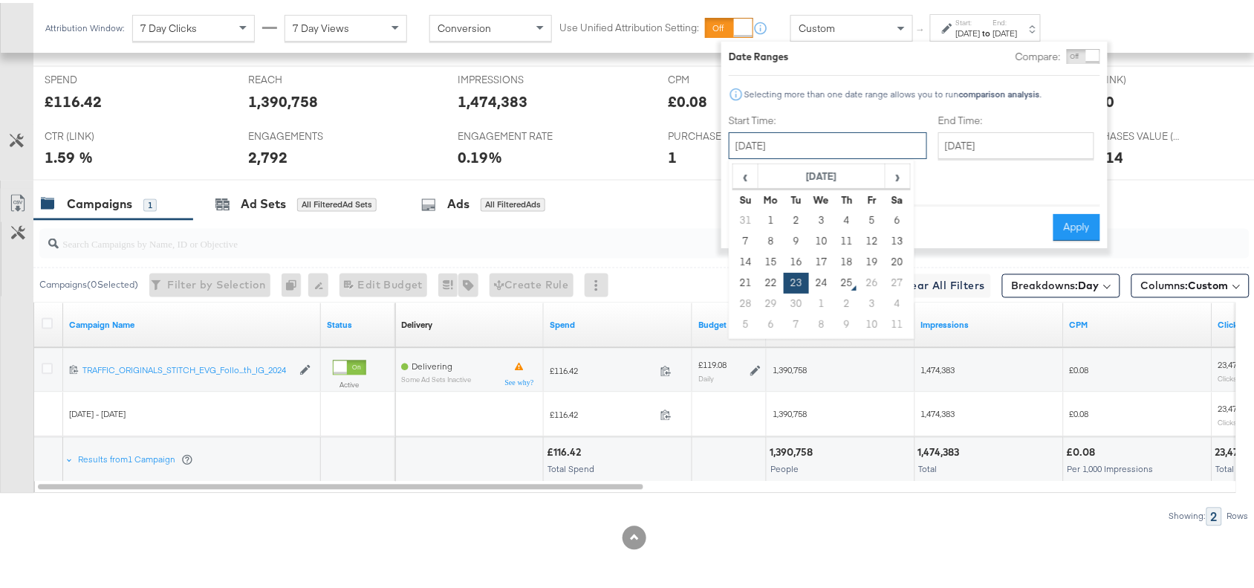
click at [818, 146] on input "[DATE]" at bounding box center [828, 142] width 198 height 27
click at [817, 281] on td "24" at bounding box center [821, 280] width 25 height 21
type input "[DATE]"
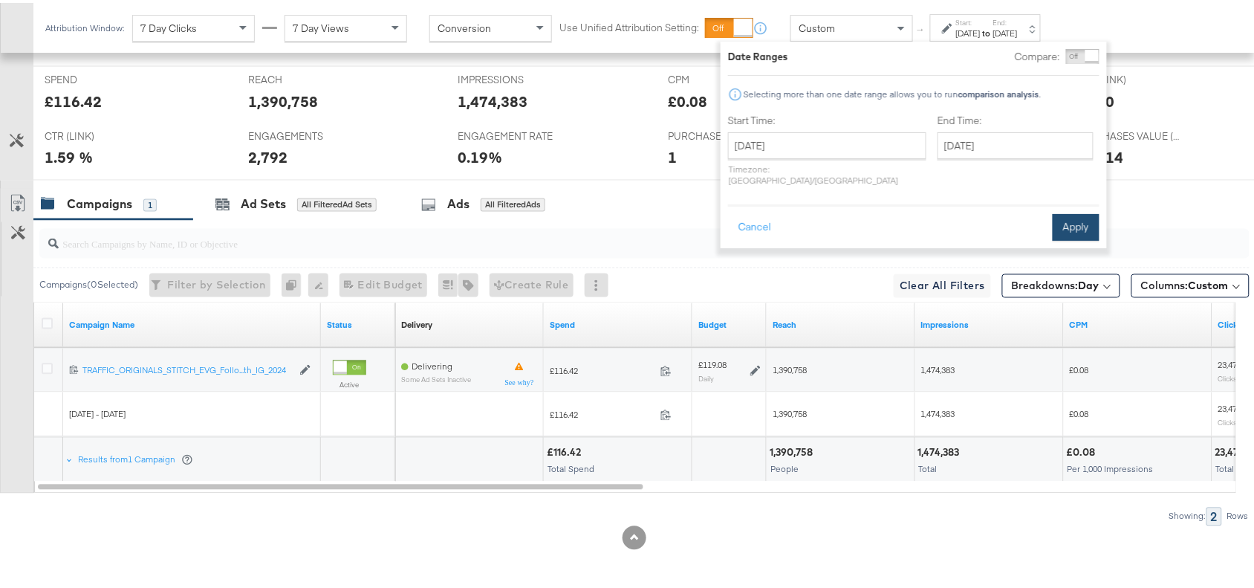
click at [1067, 211] on button "Apply" at bounding box center [1075, 224] width 47 height 27
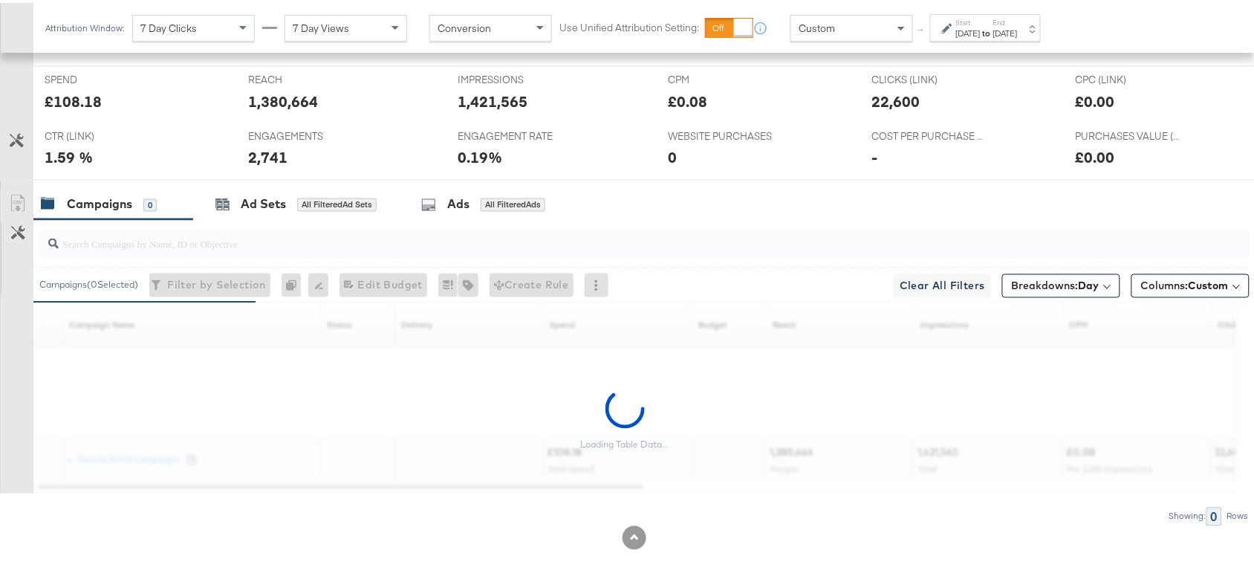
click at [101, 102] on div "£108.18" at bounding box center [135, 99] width 181 height 22
copy div "£108.18"
click at [101, 102] on div "£108.18" at bounding box center [135, 99] width 181 height 22
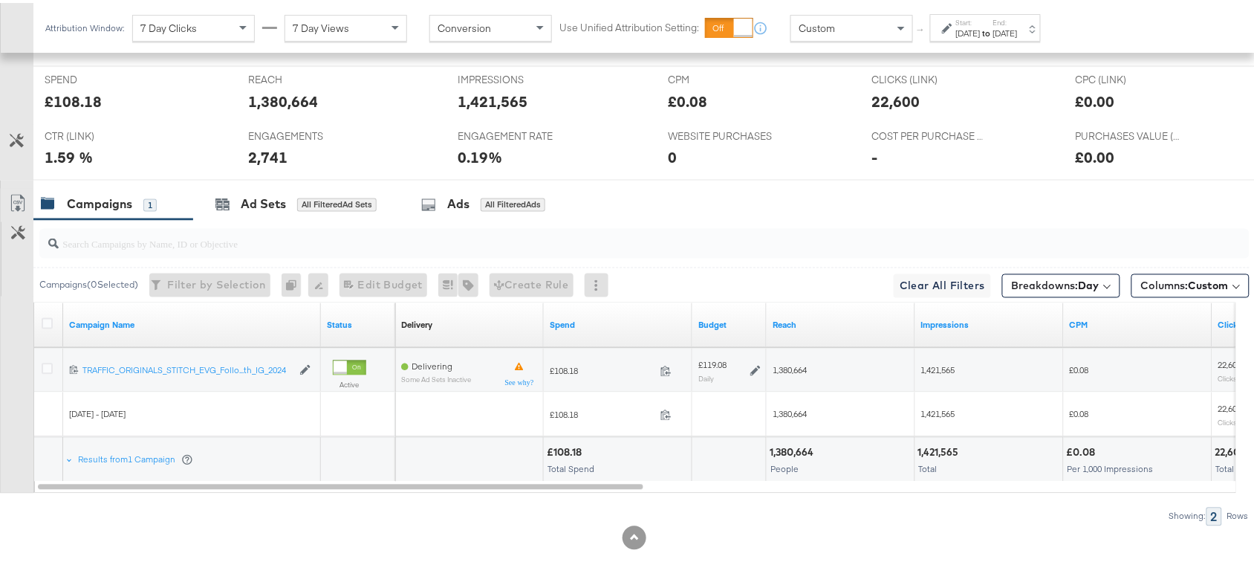
click at [83, 101] on div "£108.18" at bounding box center [73, 99] width 57 height 22
copy div "108.18"
click at [83, 101] on div "£108.18" at bounding box center [73, 99] width 57 height 22
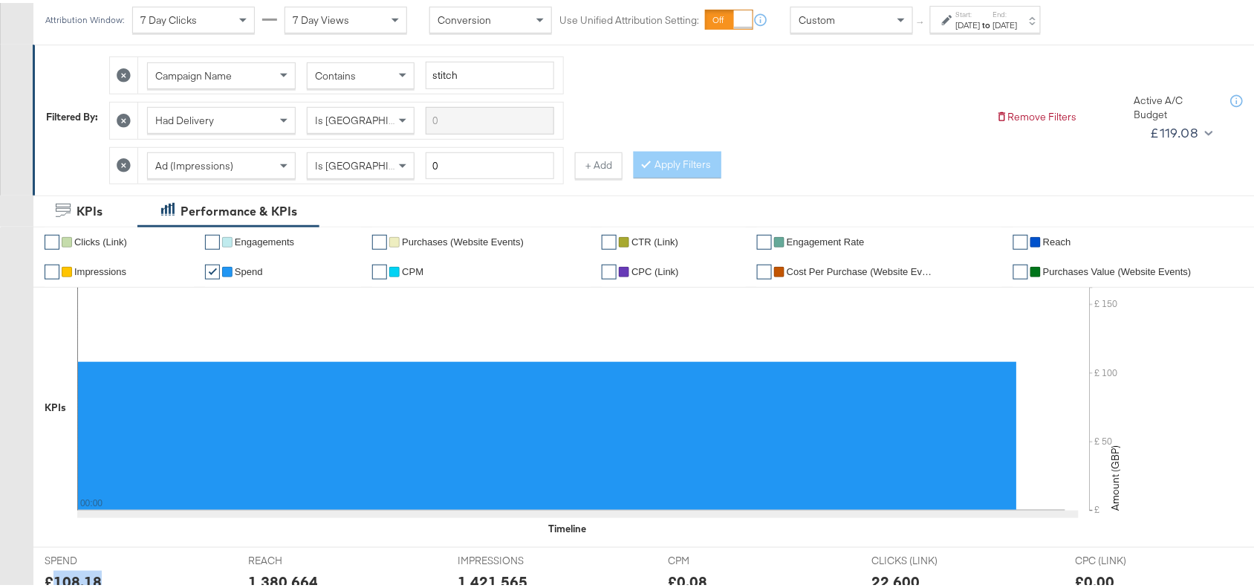
scroll to position [0, 0]
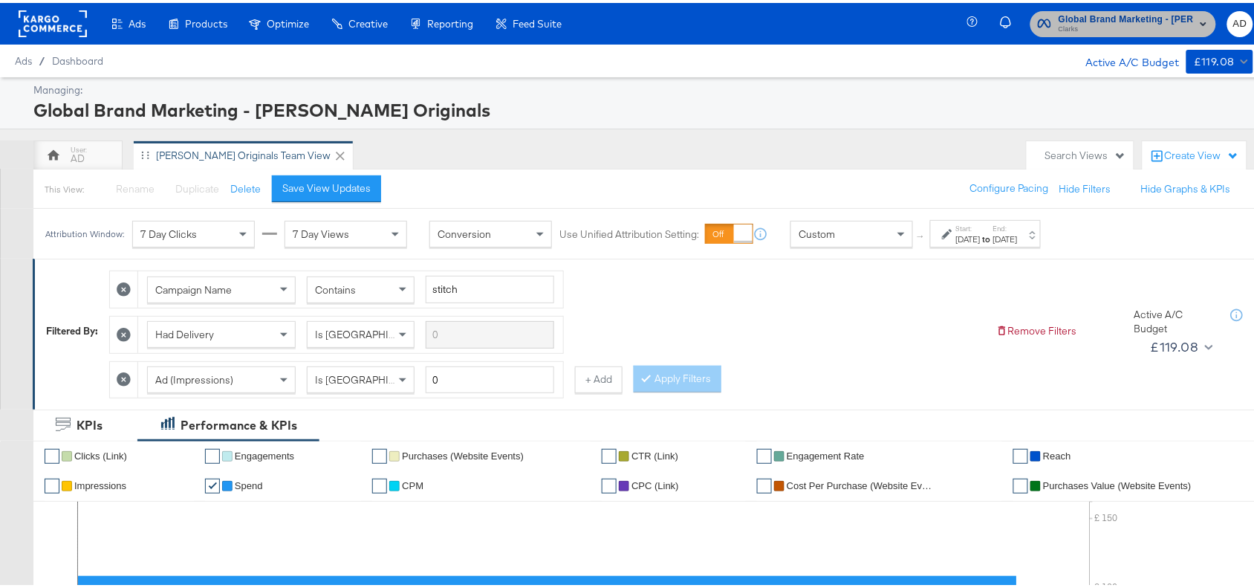
click at [1136, 11] on span "Global Brand Marketing - Clarks Originals" at bounding box center [1125, 17] width 135 height 16
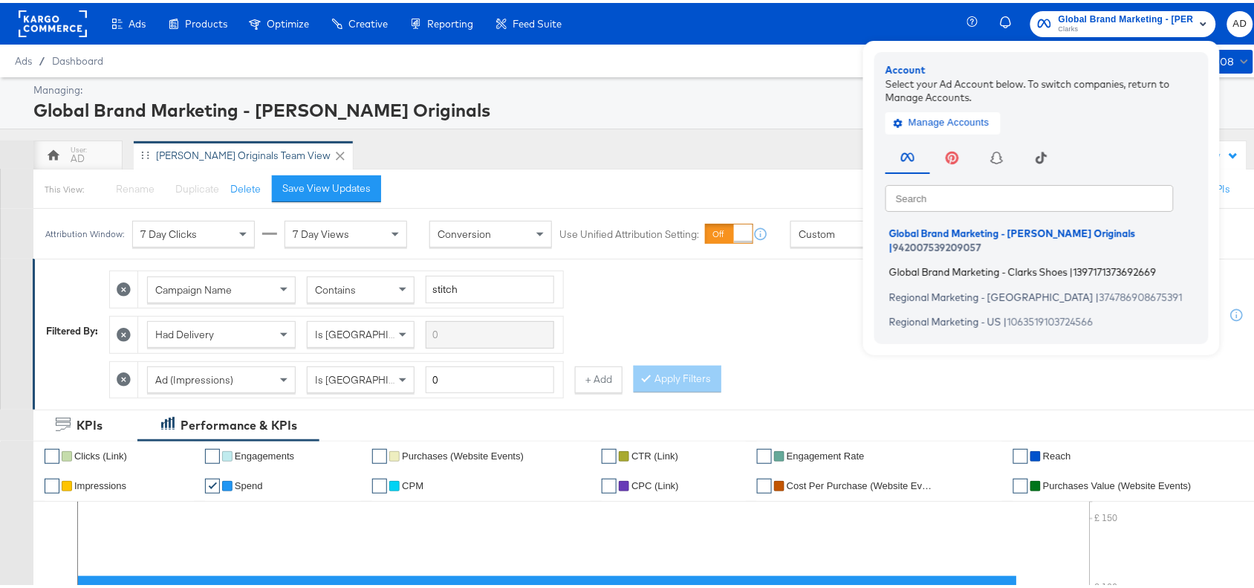
click at [933, 263] on span "Global Brand Marketing - Clarks Shoes" at bounding box center [978, 269] width 178 height 12
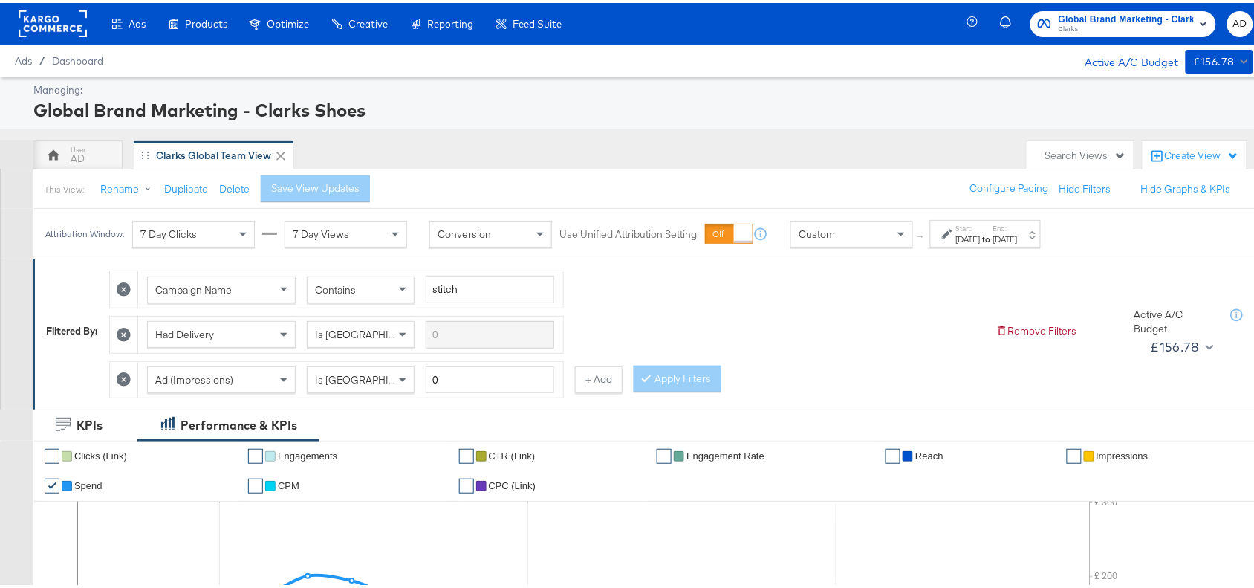
click at [980, 236] on div "[DATE]" at bounding box center [968, 236] width 25 height 12
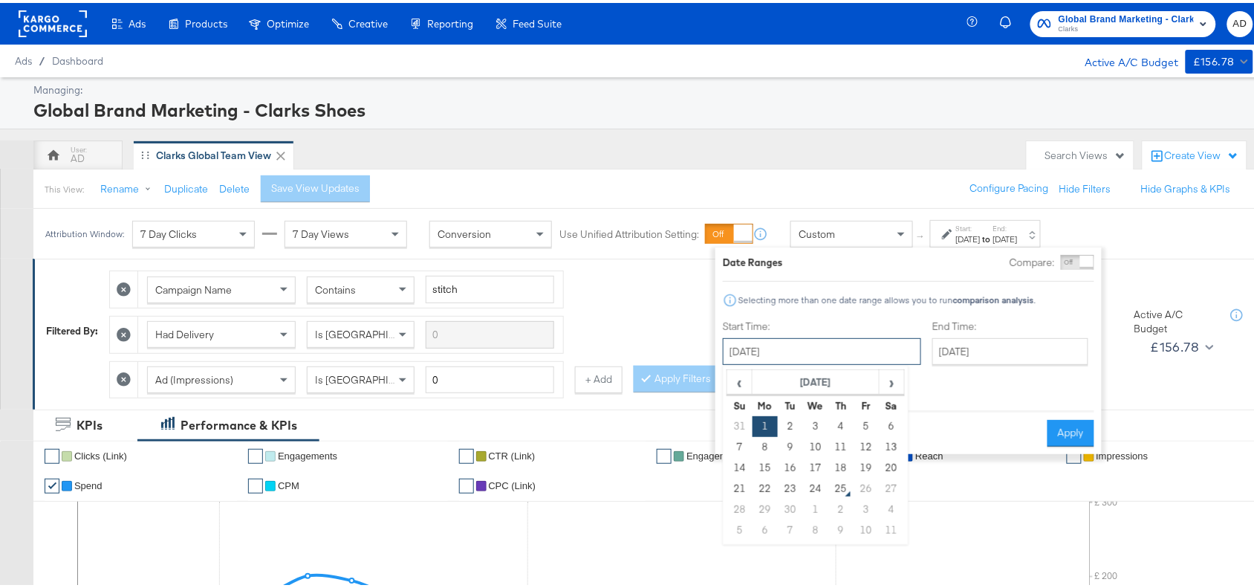
click at [807, 340] on input "[DATE]" at bounding box center [822, 348] width 198 height 27
click at [793, 495] on td "23" at bounding box center [790, 485] width 25 height 21
type input "[DATE]"
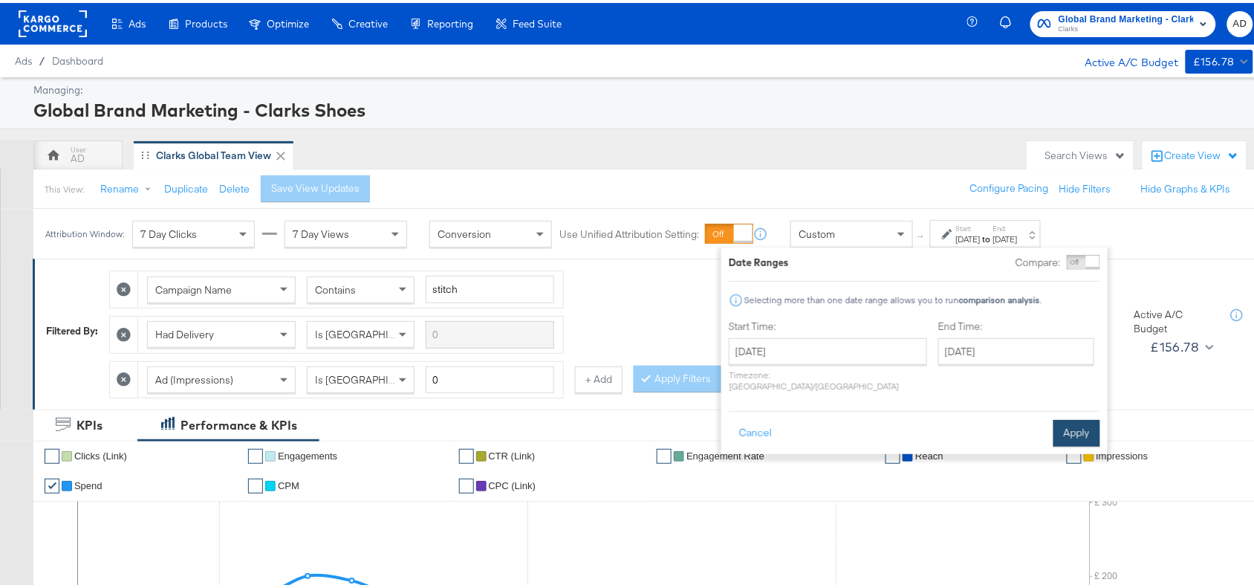
click at [1072, 417] on button "Apply" at bounding box center [1076, 430] width 47 height 27
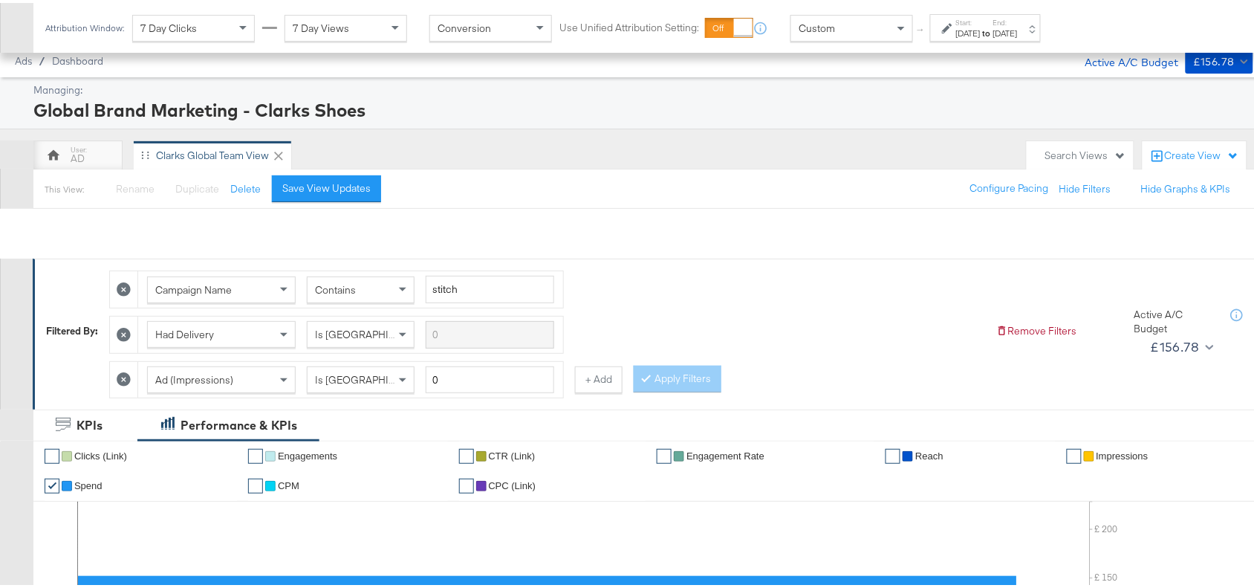
scroll to position [698, 0]
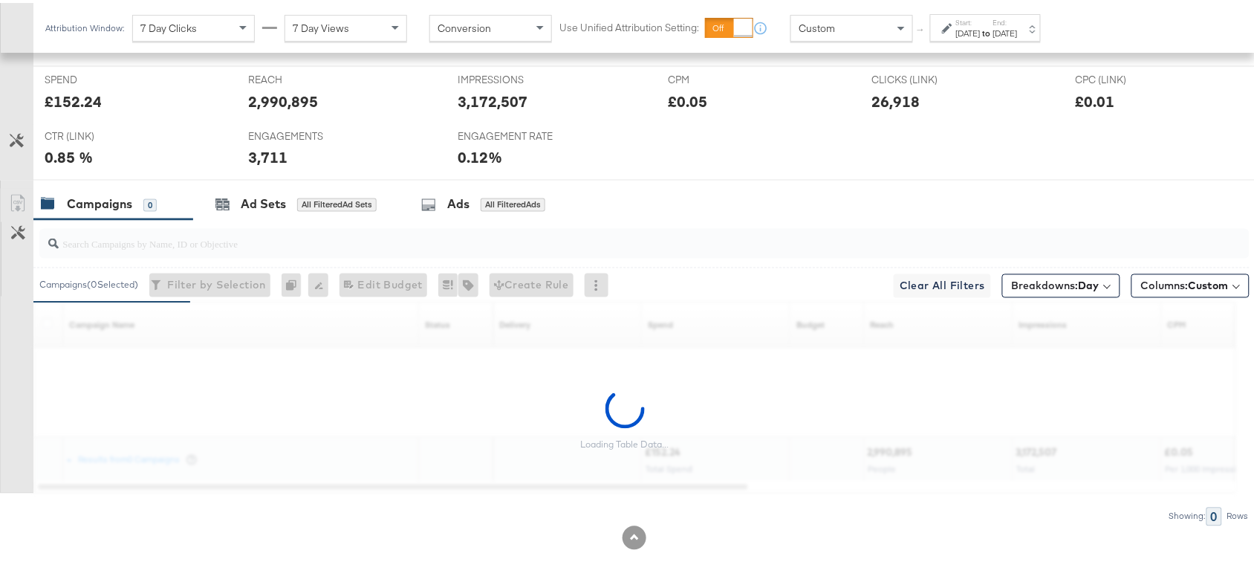
click at [75, 109] on div "SPEND SPEND £152.24" at bounding box center [135, 92] width 204 height 56
copy div "152.24"
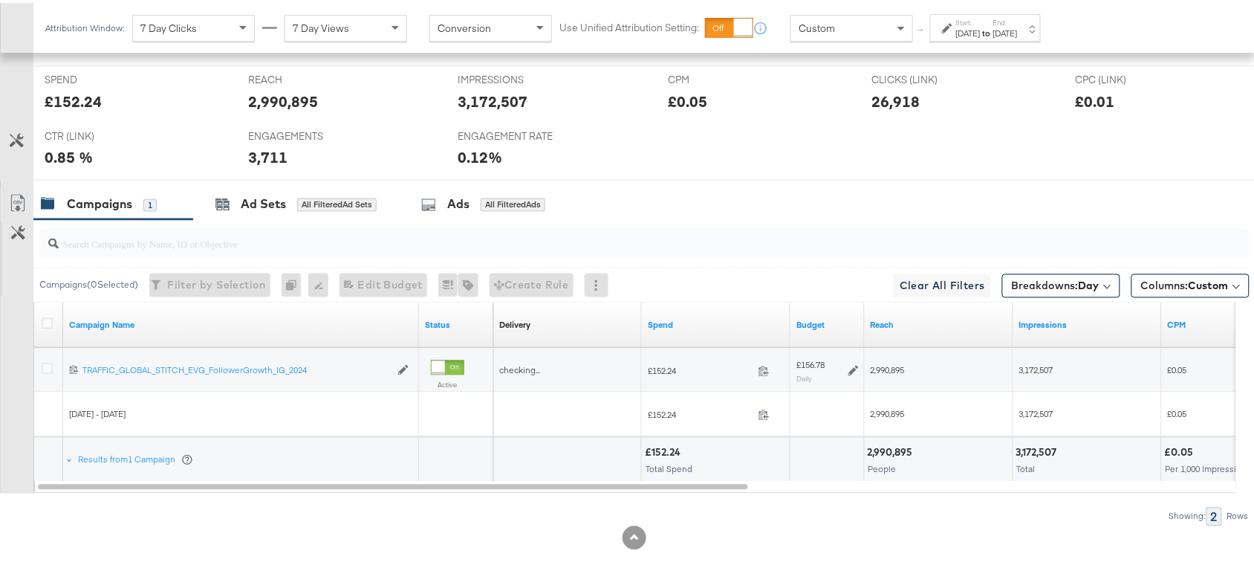
click at [1000, 13] on div "Start: Sep 23rd 2025 to End: Sep 23rd 2025" at bounding box center [985, 24] width 111 height 27
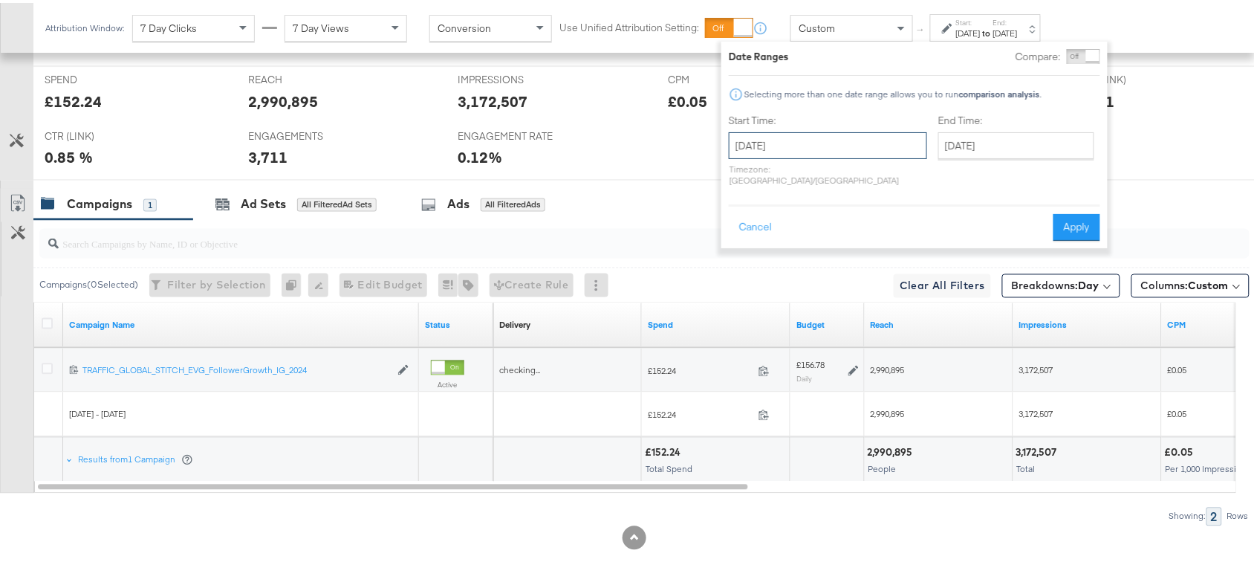
click at [830, 146] on input "[DATE]" at bounding box center [828, 142] width 198 height 27
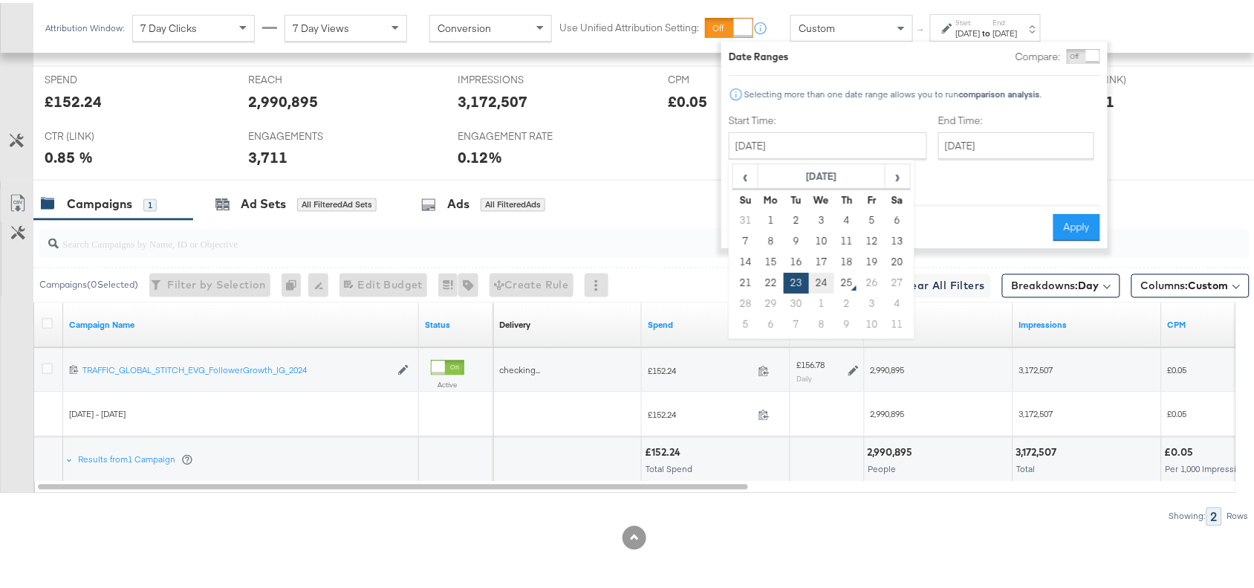
click at [818, 283] on td "24" at bounding box center [821, 280] width 25 height 21
type input "[DATE]"
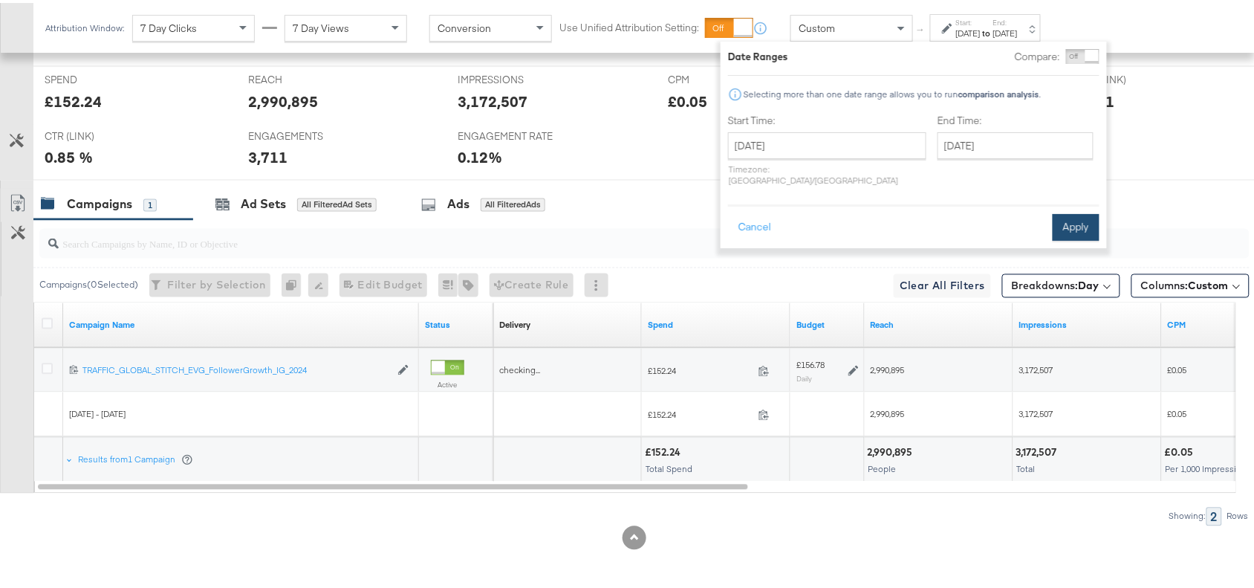
click at [1079, 213] on button "Apply" at bounding box center [1075, 224] width 47 height 27
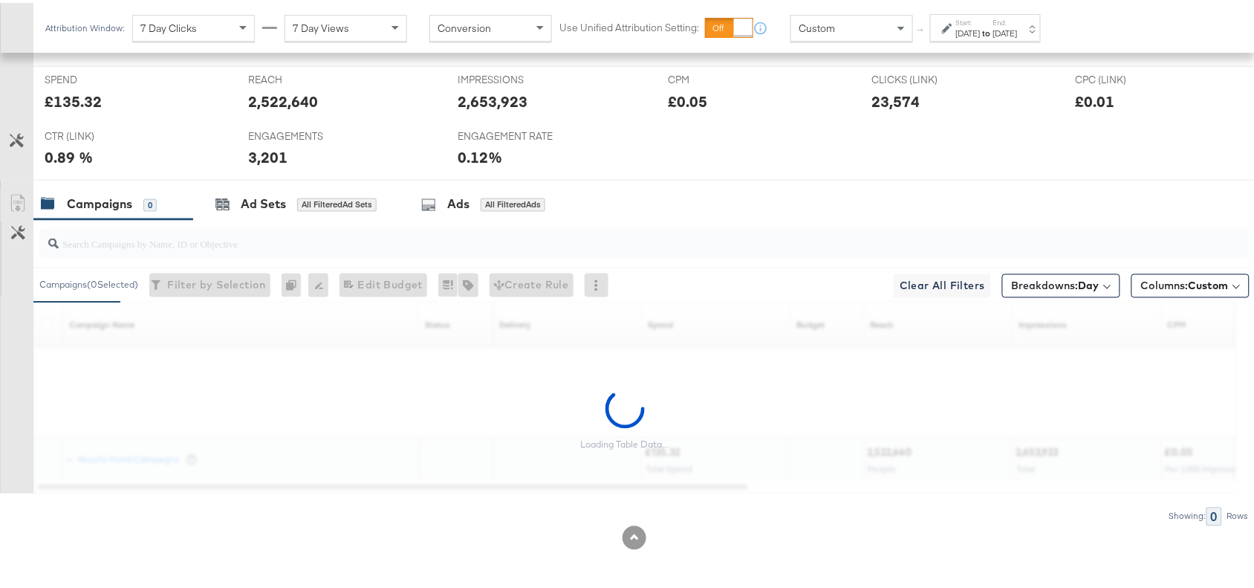
click at [71, 99] on div "£135.32" at bounding box center [73, 99] width 57 height 22
copy div "135.32"
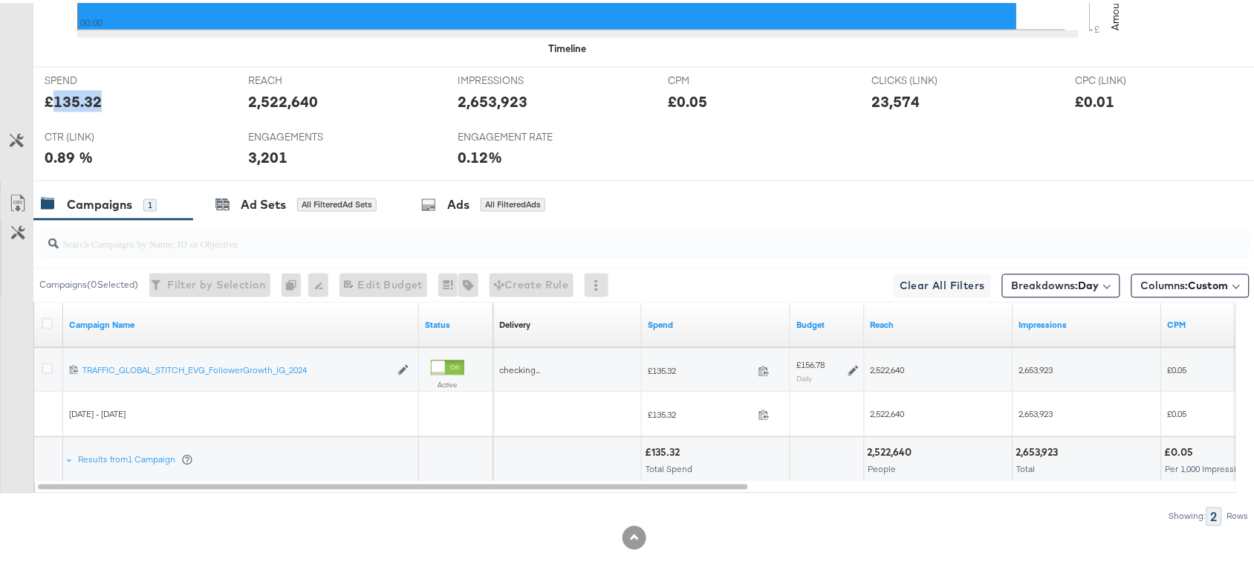
scroll to position [0, 0]
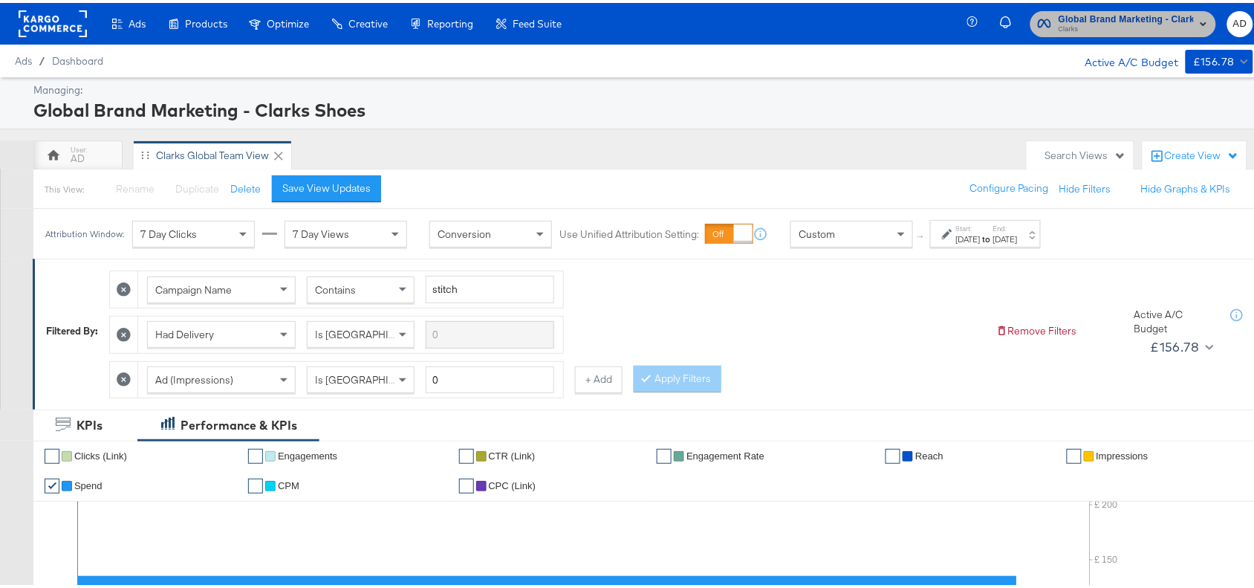
click at [1077, 19] on span "Global Brand Marketing - Clarks Shoes" at bounding box center [1125, 17] width 135 height 16
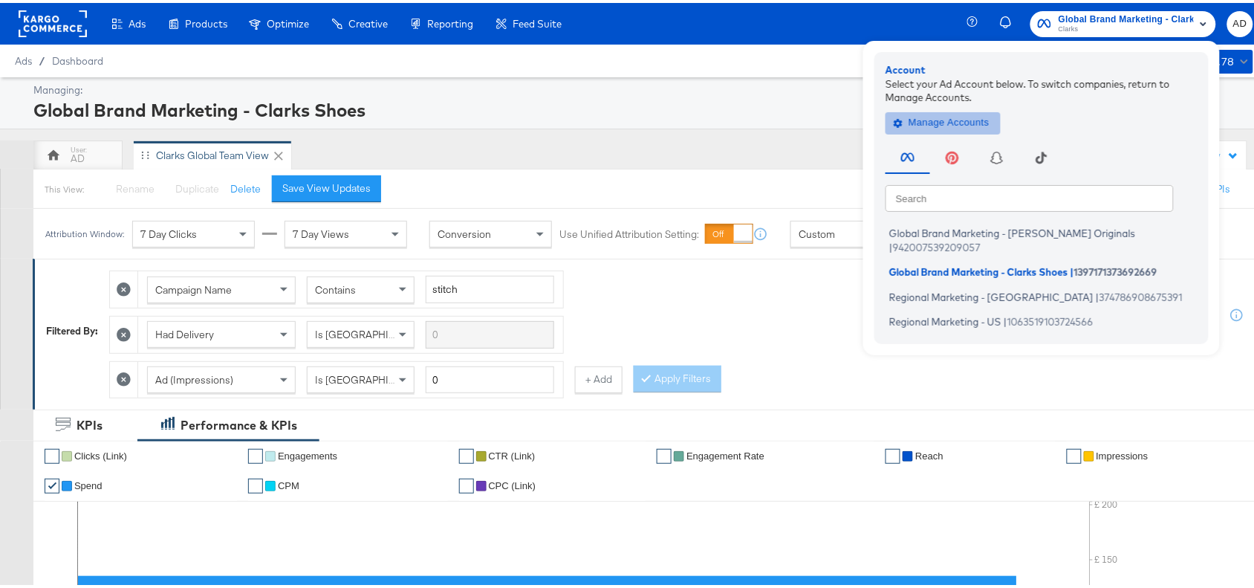
click at [937, 123] on span "Manage Accounts" at bounding box center [942, 119] width 93 height 17
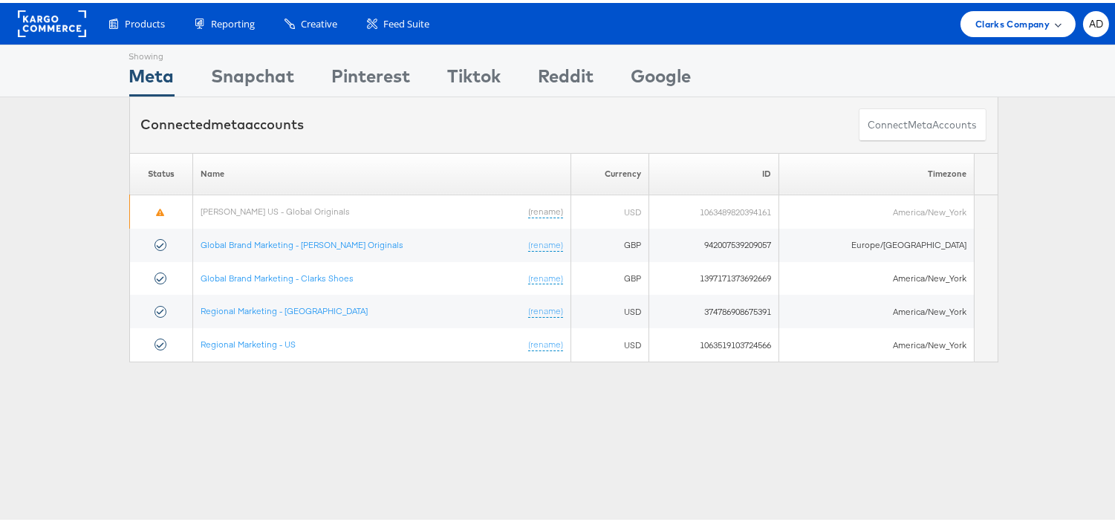
click at [996, 24] on span "Clarks Company" at bounding box center [1012, 21] width 74 height 16
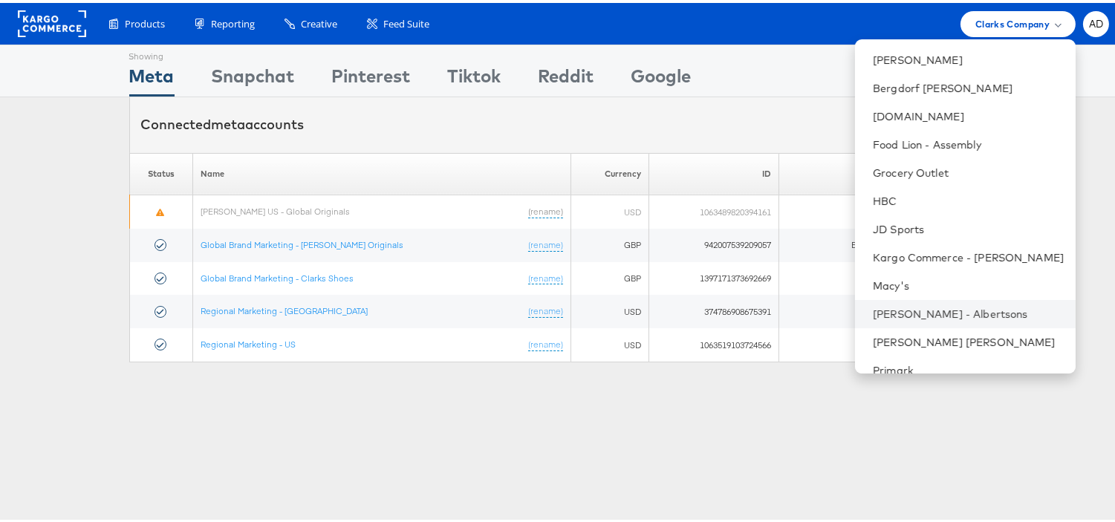
scroll to position [137, 0]
click at [894, 173] on link "Grocery Outlet" at bounding box center [968, 172] width 191 height 15
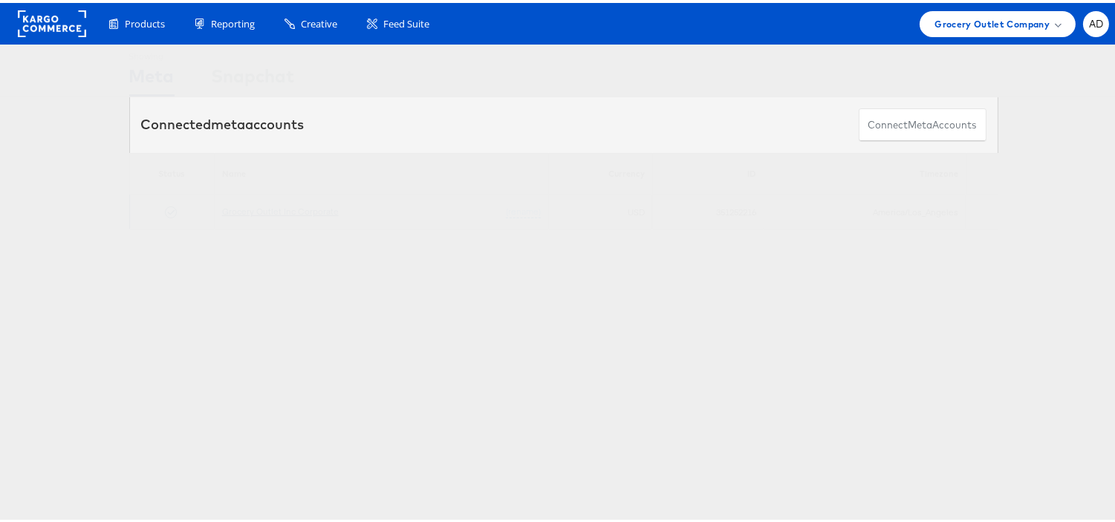
click at [283, 210] on link "Grocery Outlet Inc Corporate" at bounding box center [280, 208] width 117 height 11
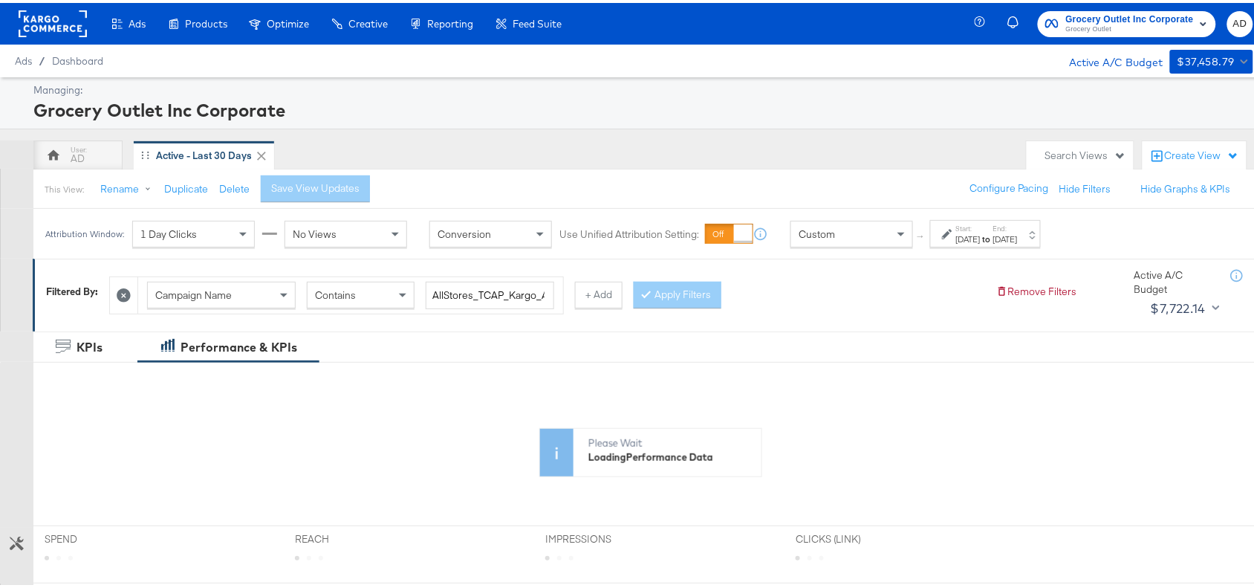
click at [1018, 241] on div "[DATE]" at bounding box center [1005, 236] width 25 height 12
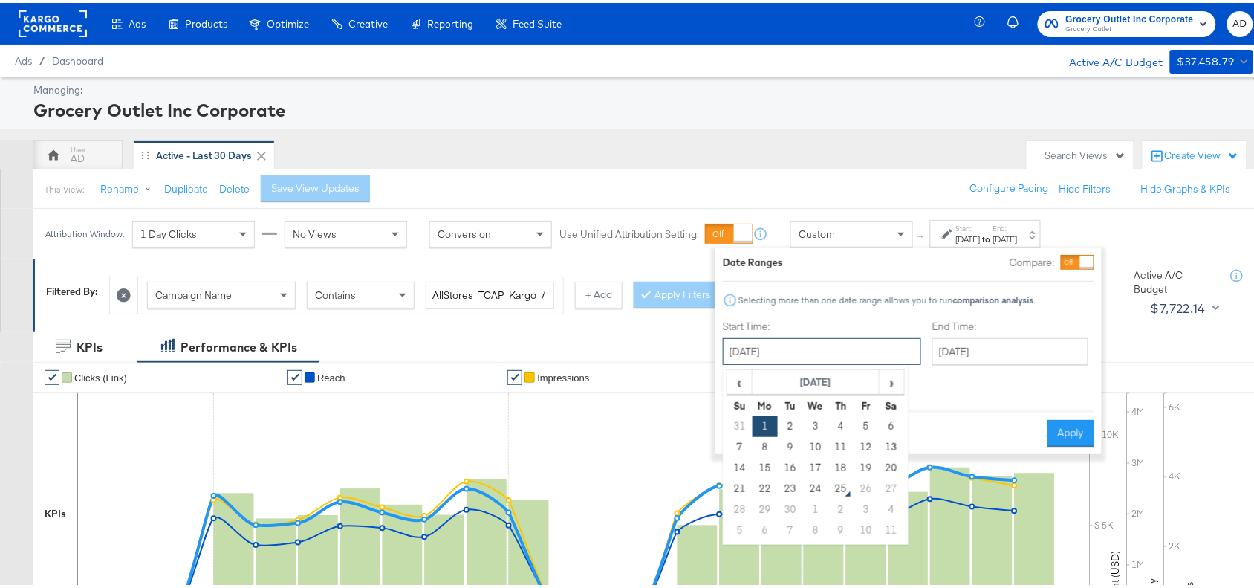
click at [808, 350] on input "[DATE]" at bounding box center [822, 348] width 198 height 27
click at [792, 490] on td "23" at bounding box center [790, 485] width 25 height 21
type input "[DATE]"
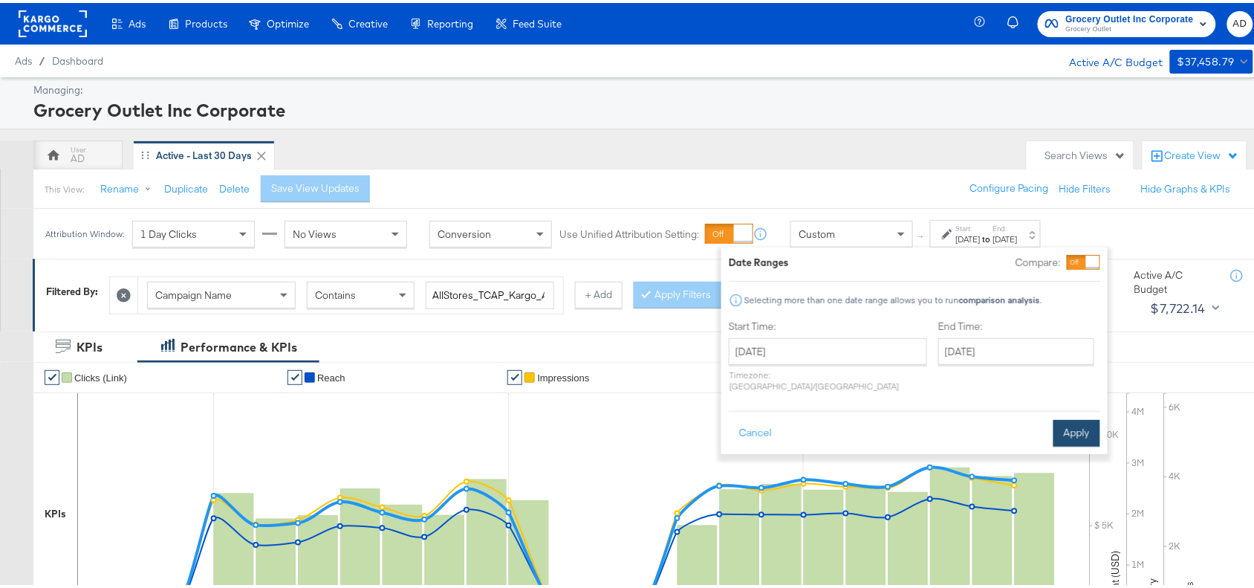
click at [1064, 417] on button "Apply" at bounding box center [1076, 430] width 47 height 27
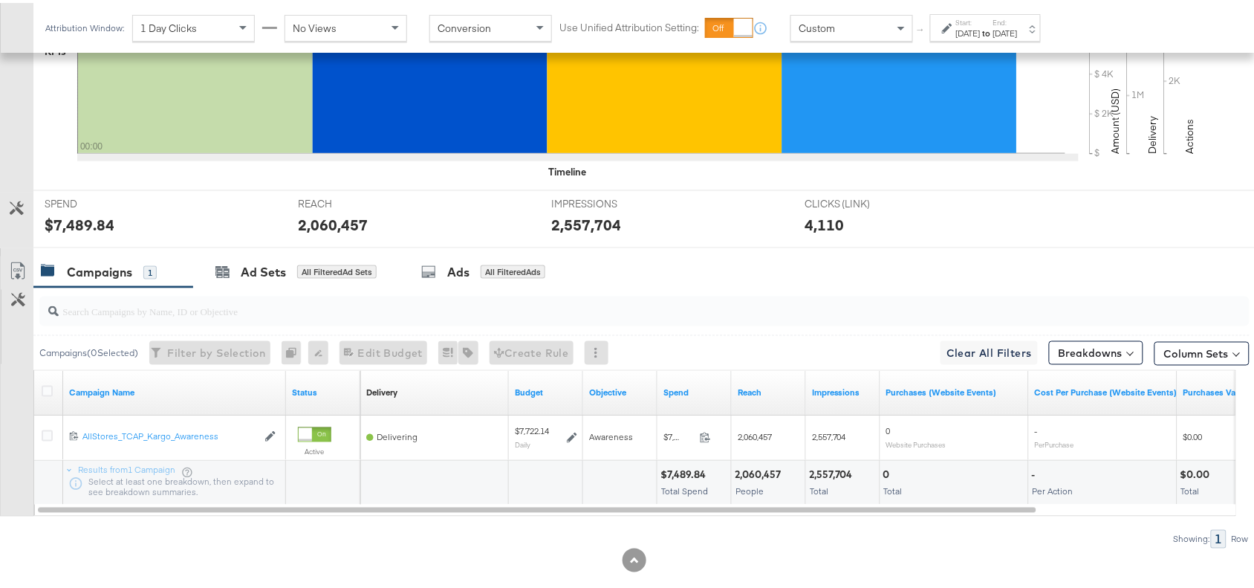
scroll to position [486, 0]
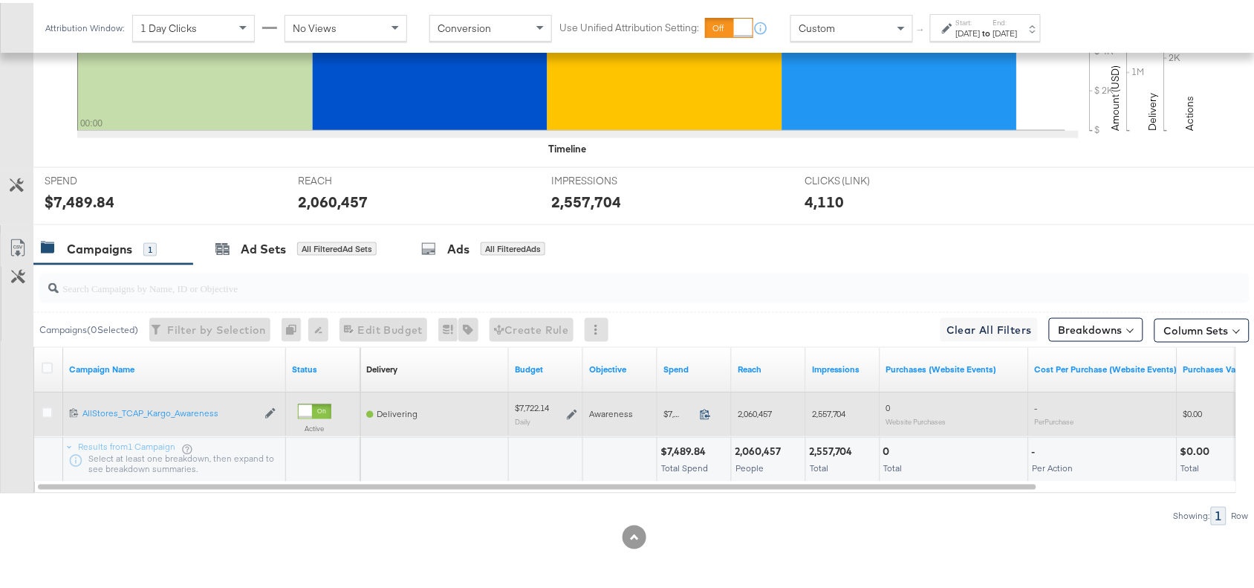
click at [708, 409] on icon at bounding box center [705, 411] width 11 height 11
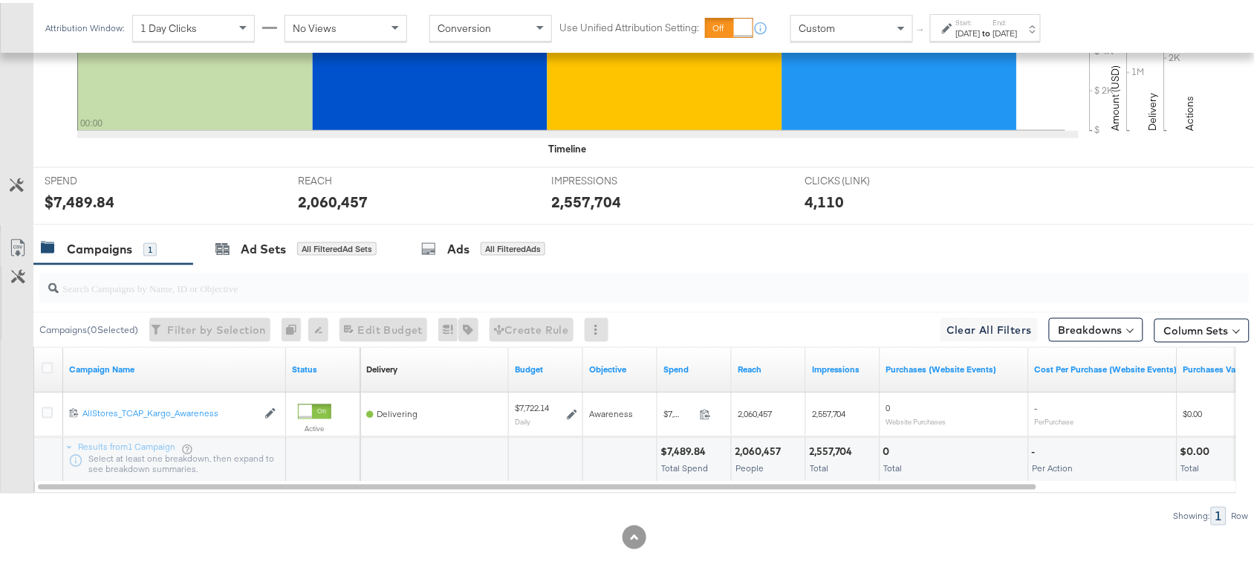
click at [993, 30] on strong "to" at bounding box center [986, 30] width 13 height 11
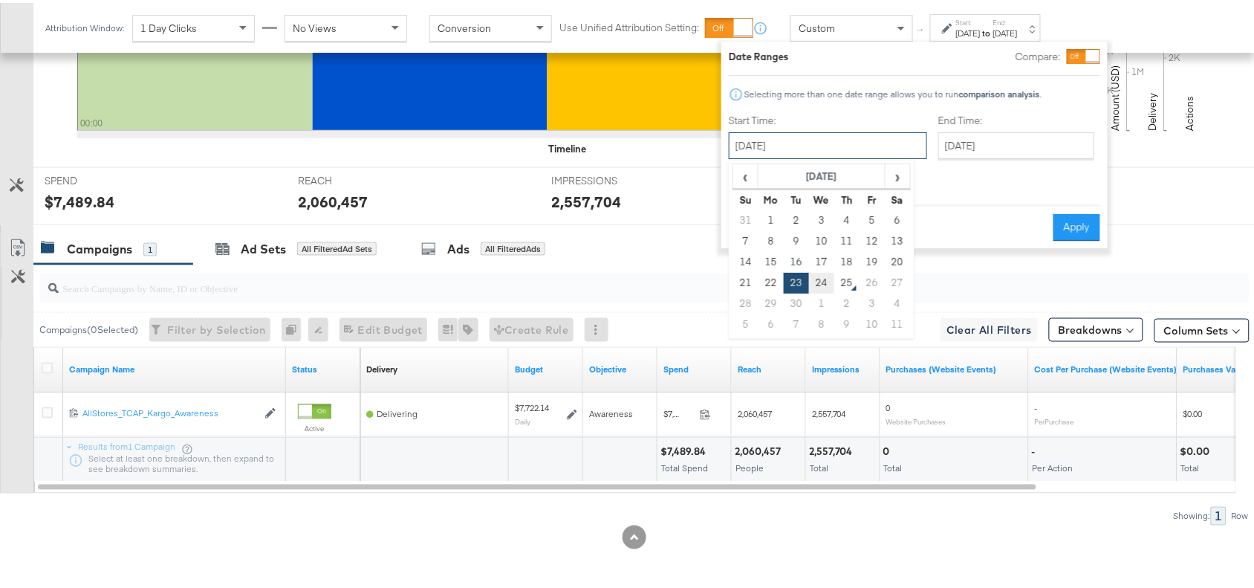
drag, startPoint x: 843, startPoint y: 138, endPoint x: 823, endPoint y: 282, distance: 145.5
click at [823, 156] on div "[DATE] ‹ [DATE] › Su Mo Tu We Th Fr Sa 31 1 2 3 4 5 6 7 8 9 10 11 12 13 14 15 1…" at bounding box center [828, 142] width 198 height 27
click at [823, 282] on td "24" at bounding box center [821, 280] width 25 height 21
type input "[DATE]"
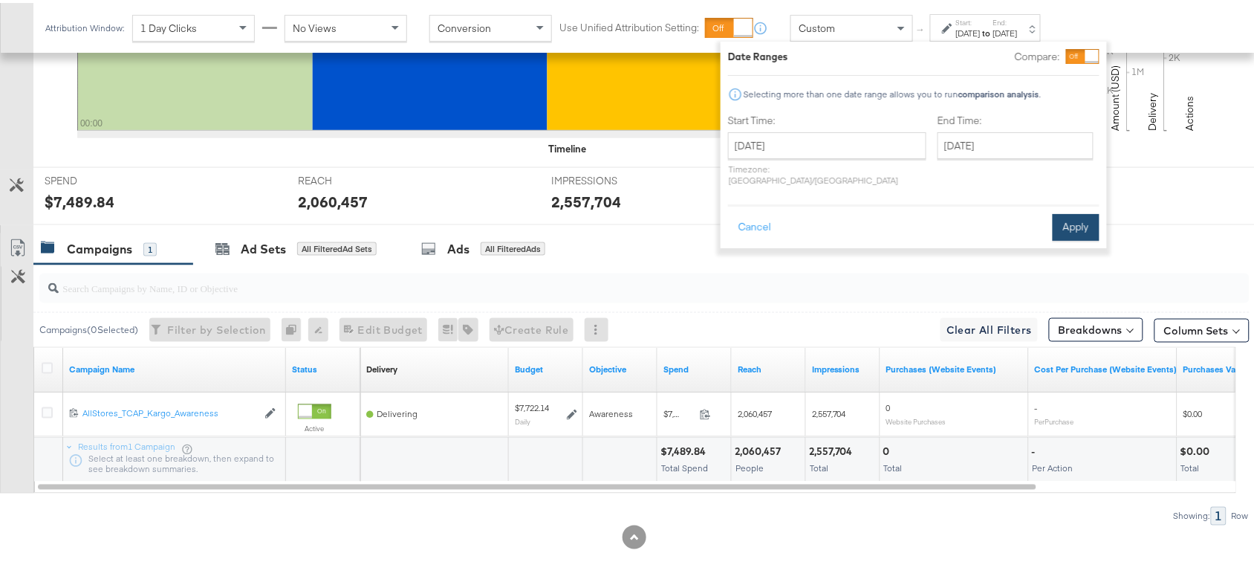
click at [1075, 211] on button "Apply" at bounding box center [1075, 224] width 47 height 27
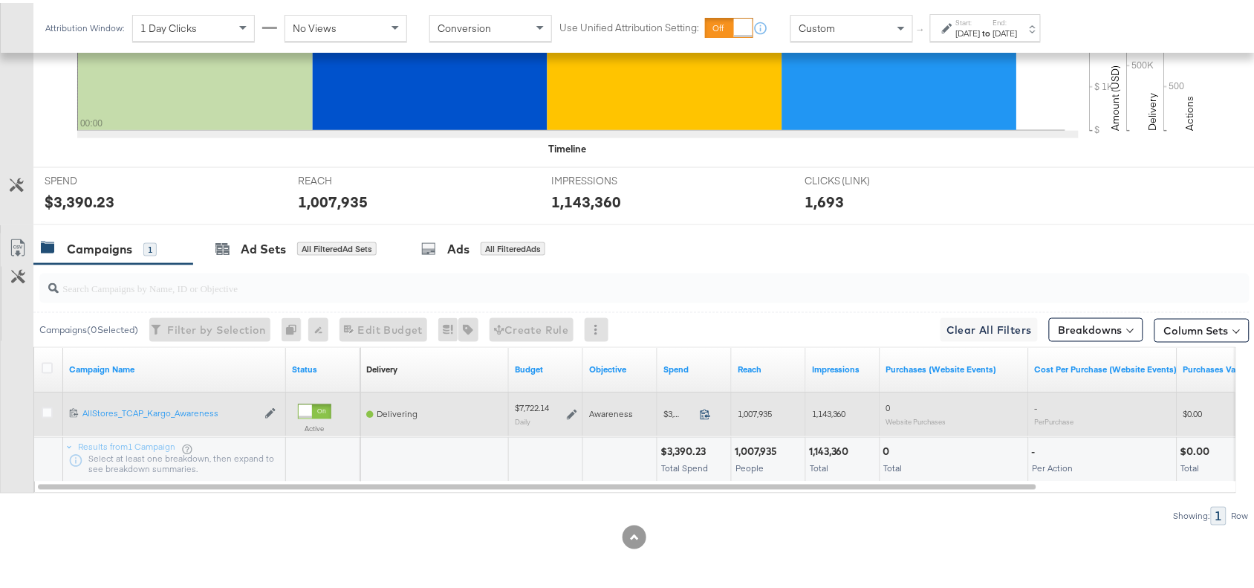
click at [704, 411] on icon at bounding box center [705, 411] width 11 height 11
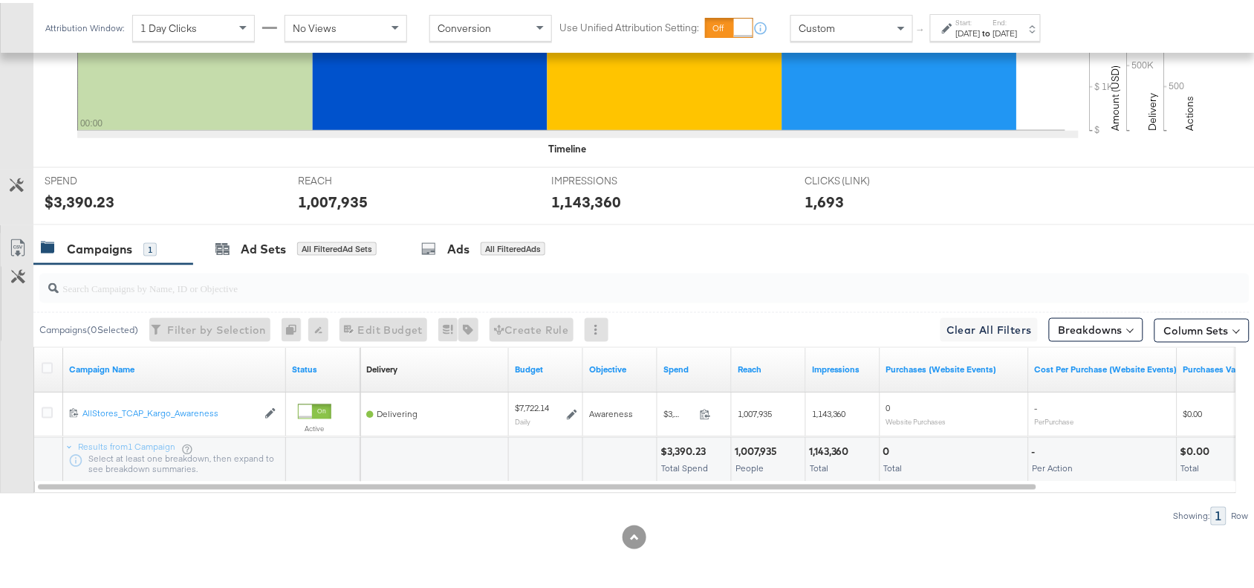
click at [951, 240] on div "Campaigns 1 Ad Sets All Filtered Ad Sets Ads All Filtered Ads" at bounding box center [650, 246] width 1234 height 32
